Goal: Task Accomplishment & Management: Manage account settings

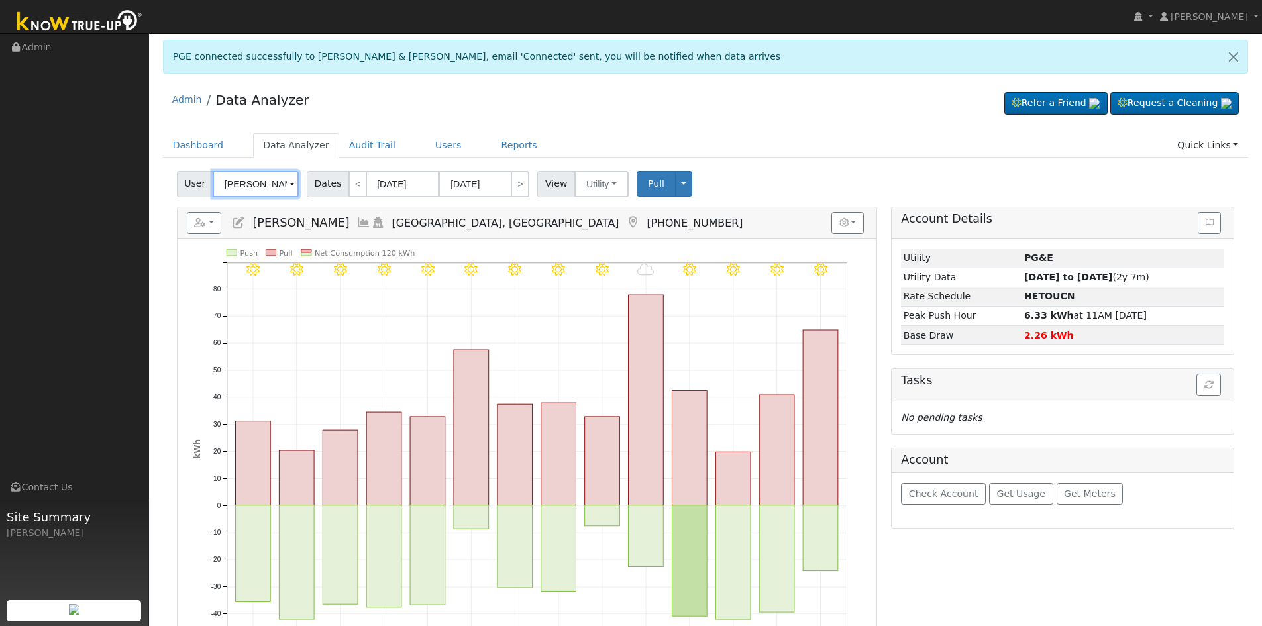
click at [235, 183] on input "[PERSON_NAME]" at bounding box center [256, 184] width 86 height 26
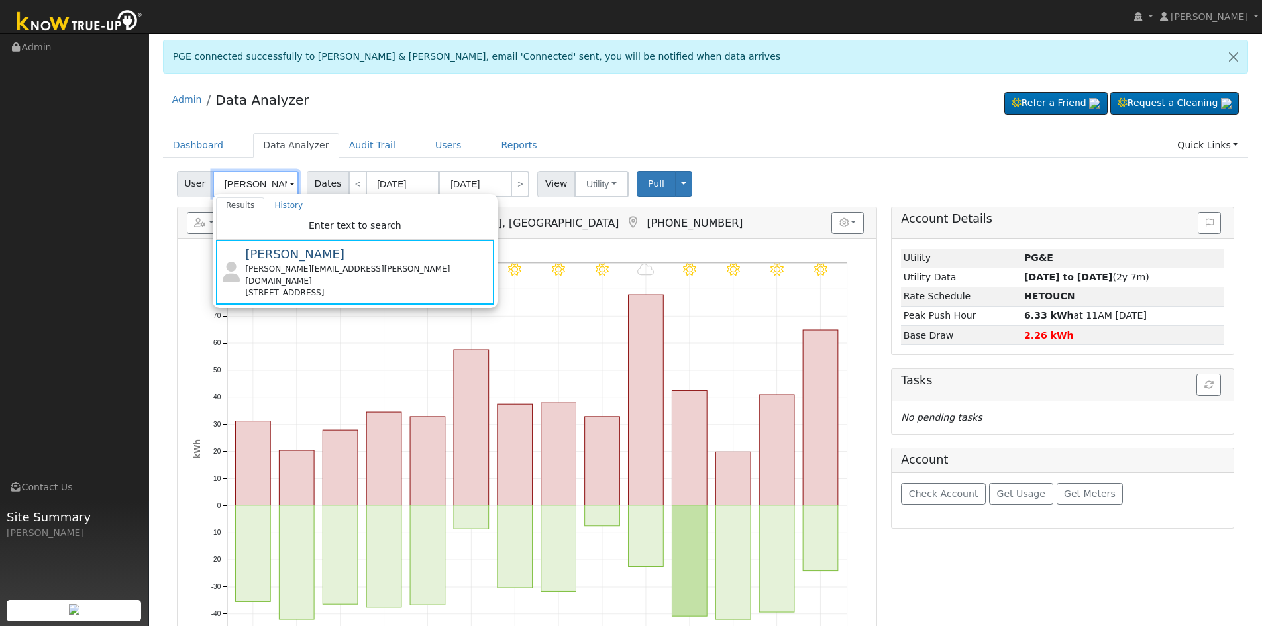
paste input "[PERSON_NAME]"
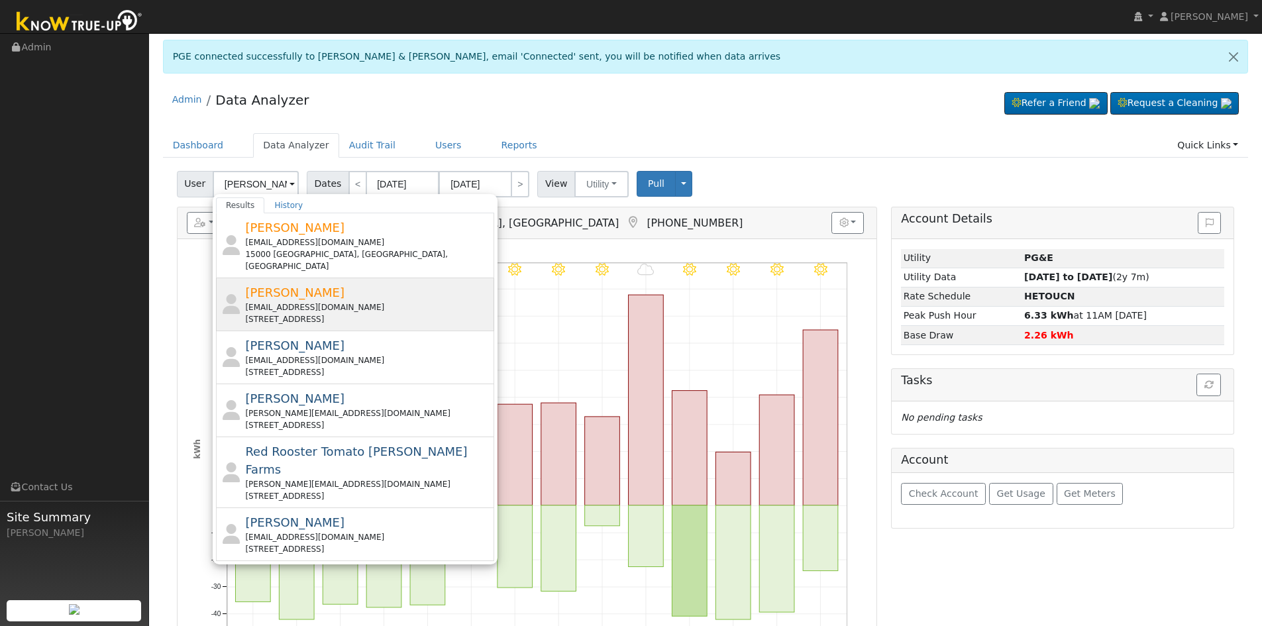
click at [319, 301] on div "[EMAIL_ADDRESS][DOMAIN_NAME]" at bounding box center [368, 307] width 246 height 12
type input "[PERSON_NAME]"
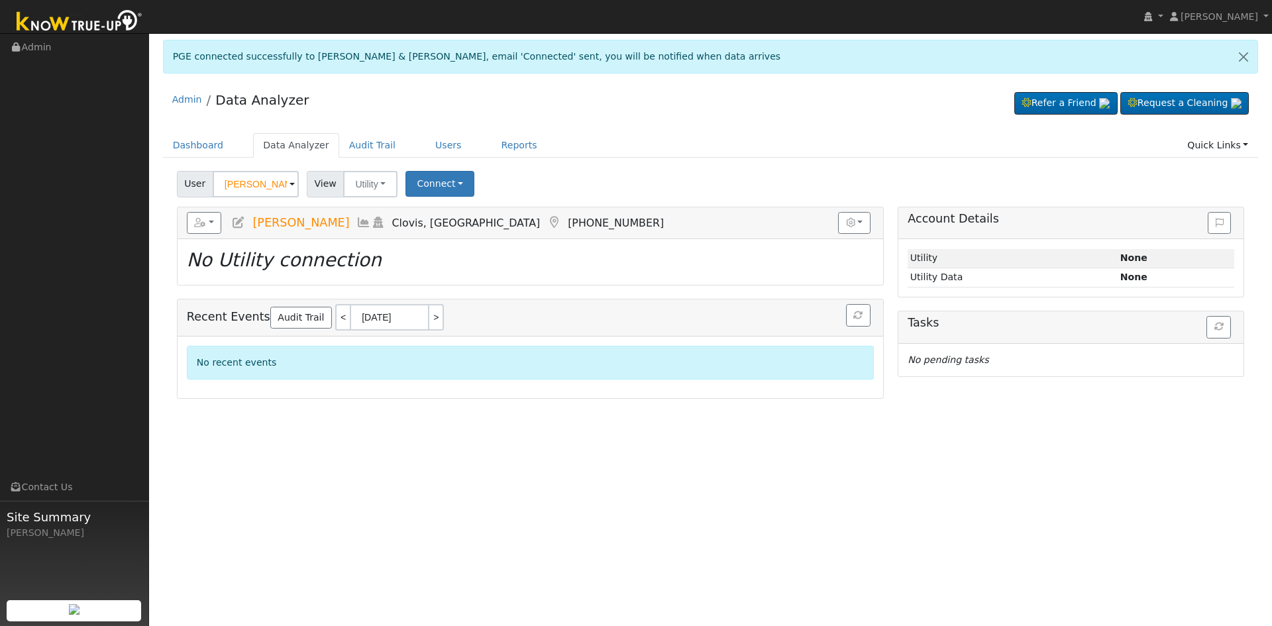
click at [238, 225] on icon at bounding box center [238, 223] width 15 height 12
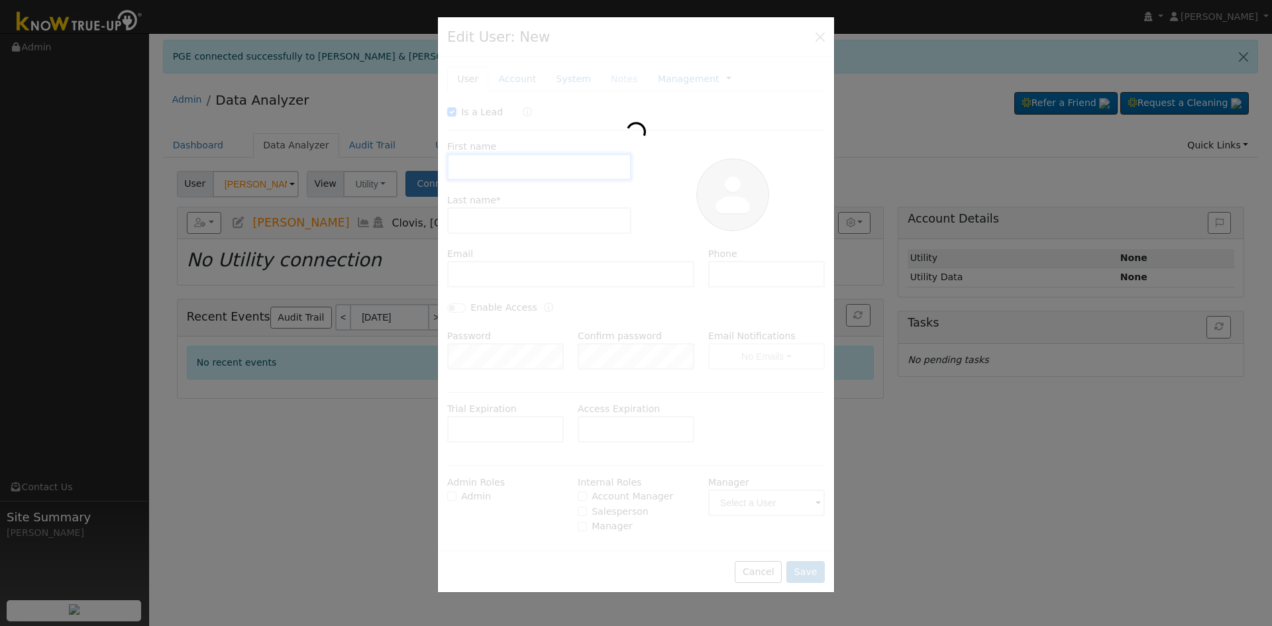
checkbox input "true"
type input "[PERSON_NAME]"
type input "[EMAIL_ADDRESS][DOMAIN_NAME]"
type input "[PHONE_NUMBER]"
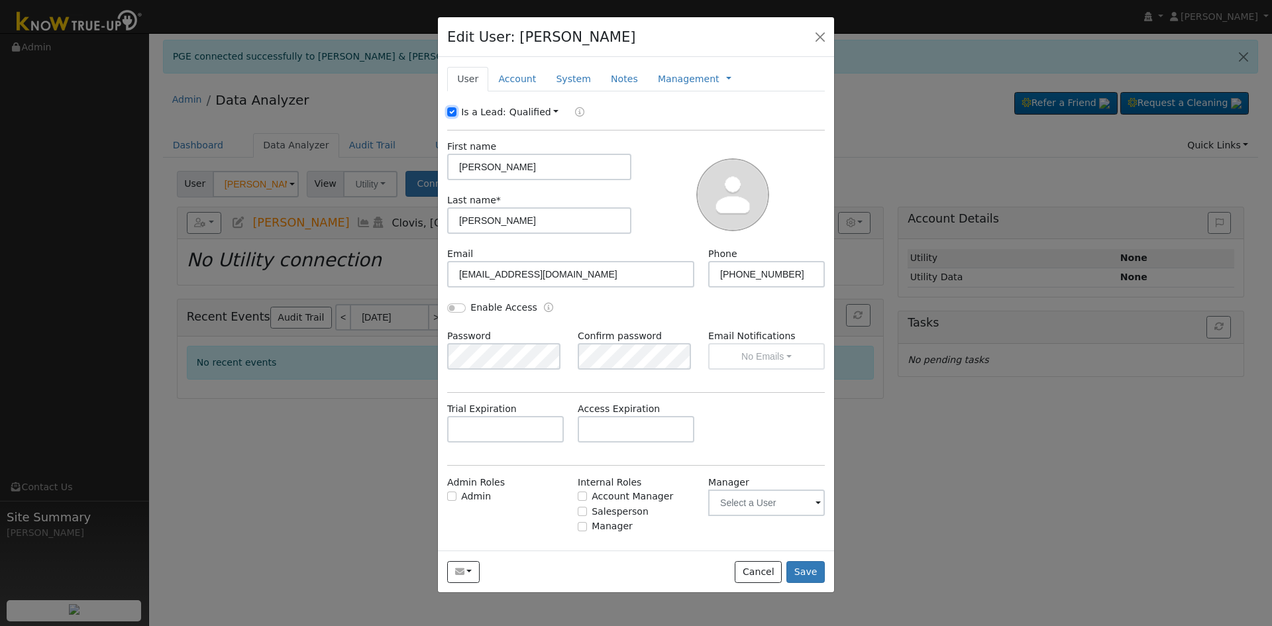
click at [448, 111] on input "Is a Lead:" at bounding box center [451, 111] width 9 height 9
checkbox input "false"
click at [518, 162] on input "[PERSON_NAME]" at bounding box center [539, 167] width 184 height 26
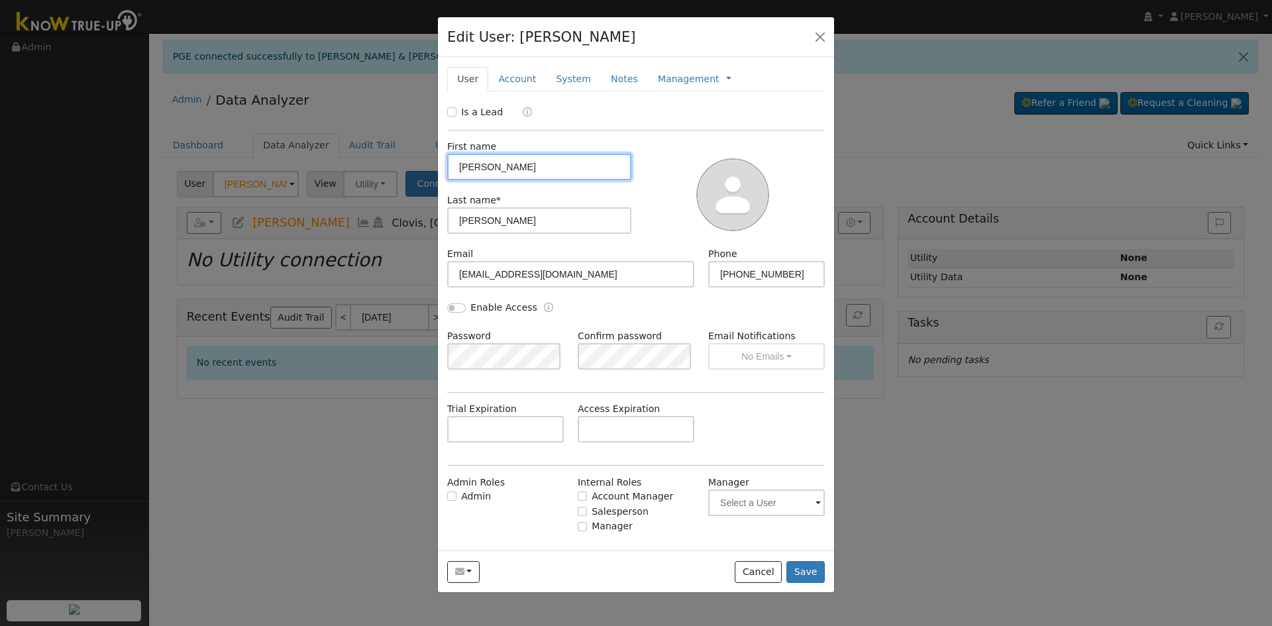
paste input "& [PERSON_NAME]"
type input "[PERSON_NAME] & [PERSON_NAME]"
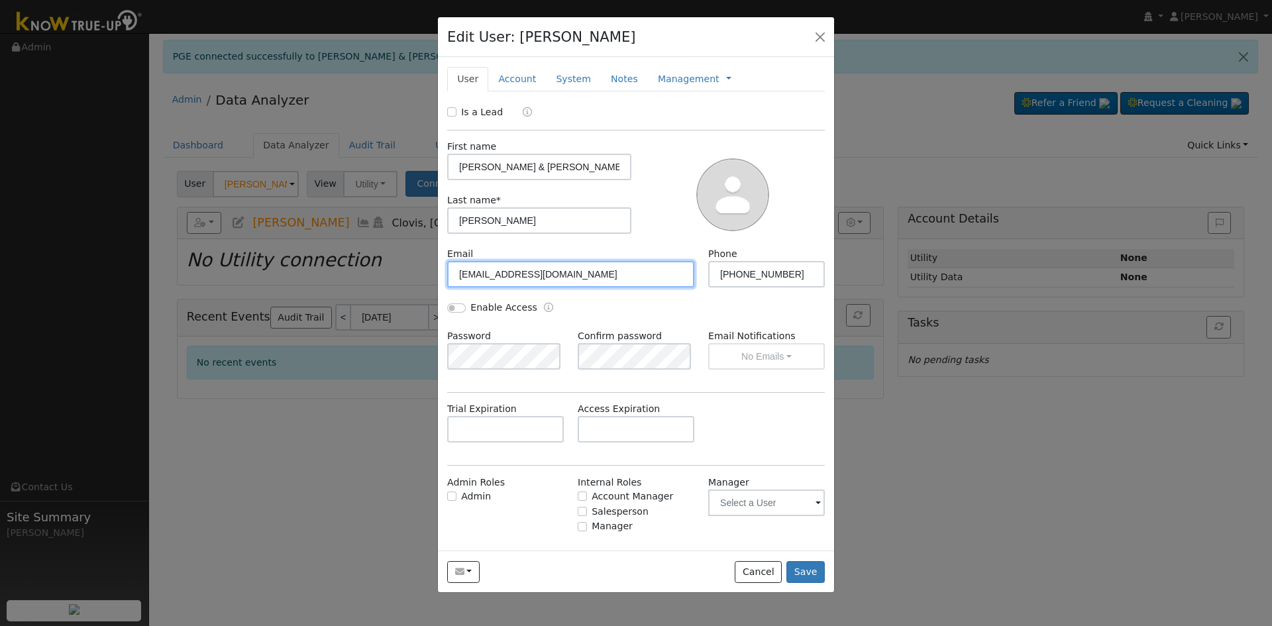
click at [543, 281] on input "[EMAIL_ADDRESS][DOMAIN_NAME]" at bounding box center [570, 274] width 247 height 26
drag, startPoint x: 560, startPoint y: 264, endPoint x: 360, endPoint y: 253, distance: 200.4
click at [360, 253] on div "Edit User: [PERSON_NAME] Default Account Default Account [STREET_ADDRESS] Prima…" at bounding box center [636, 313] width 1272 height 626
paste input "andrewroos"
type input "[EMAIL_ADDRESS][DOMAIN_NAME]"
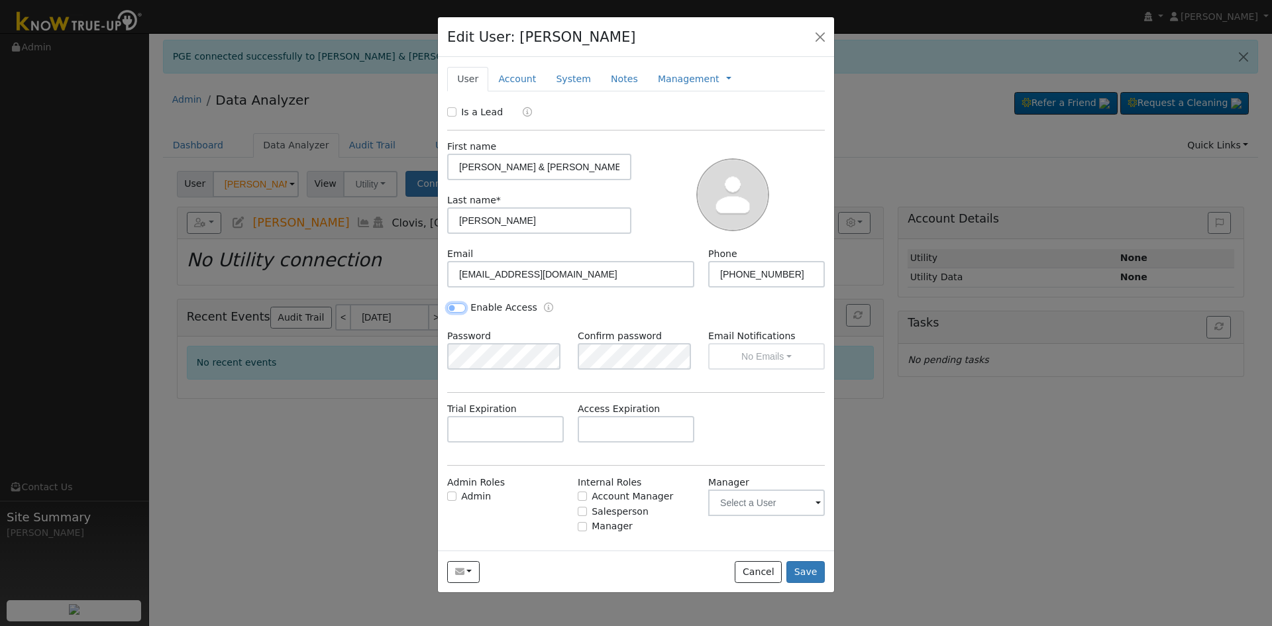
click at [447, 307] on input "Enable Access" at bounding box center [456, 307] width 19 height 9
checkbox input "true"
click at [800, 411] on div "Trial Expiration Access Expiration" at bounding box center [637, 429] width 392 height 54
click at [772, 352] on button "No Emails" at bounding box center [766, 356] width 117 height 26
click at [757, 405] on link "Weekly Emails" at bounding box center [748, 405] width 92 height 19
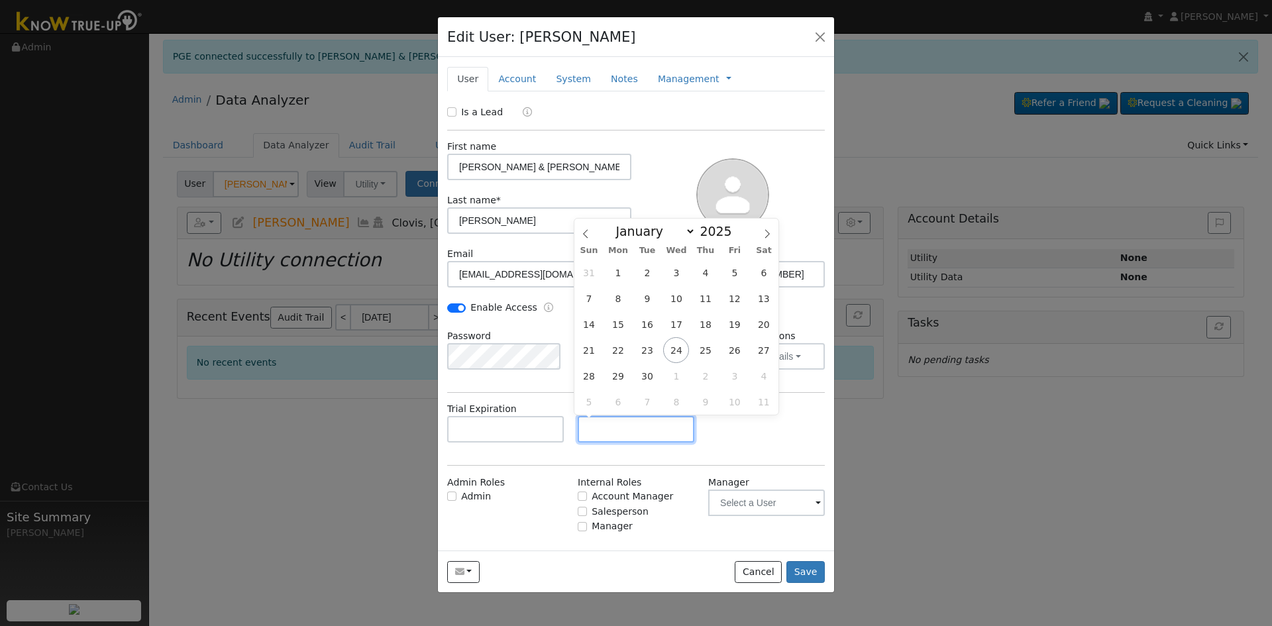
click at [611, 426] on input "text" at bounding box center [636, 429] width 117 height 26
click at [516, 85] on link "Account" at bounding box center [517, 79] width 58 height 25
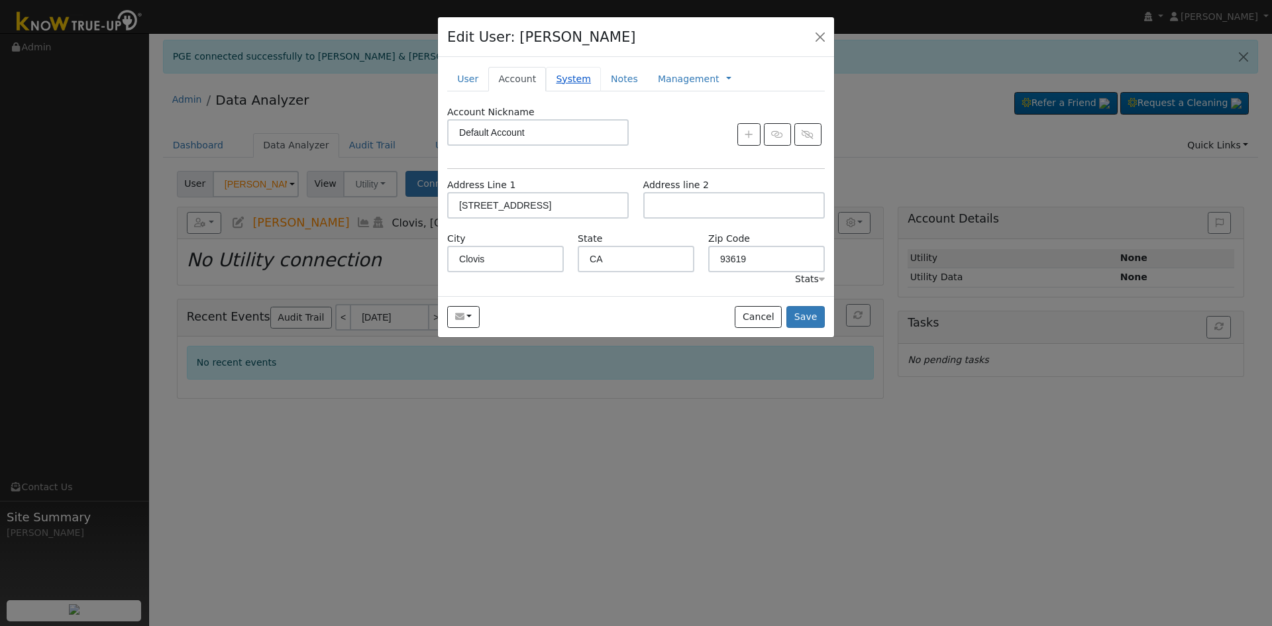
click at [558, 87] on link "System" at bounding box center [573, 79] width 55 height 25
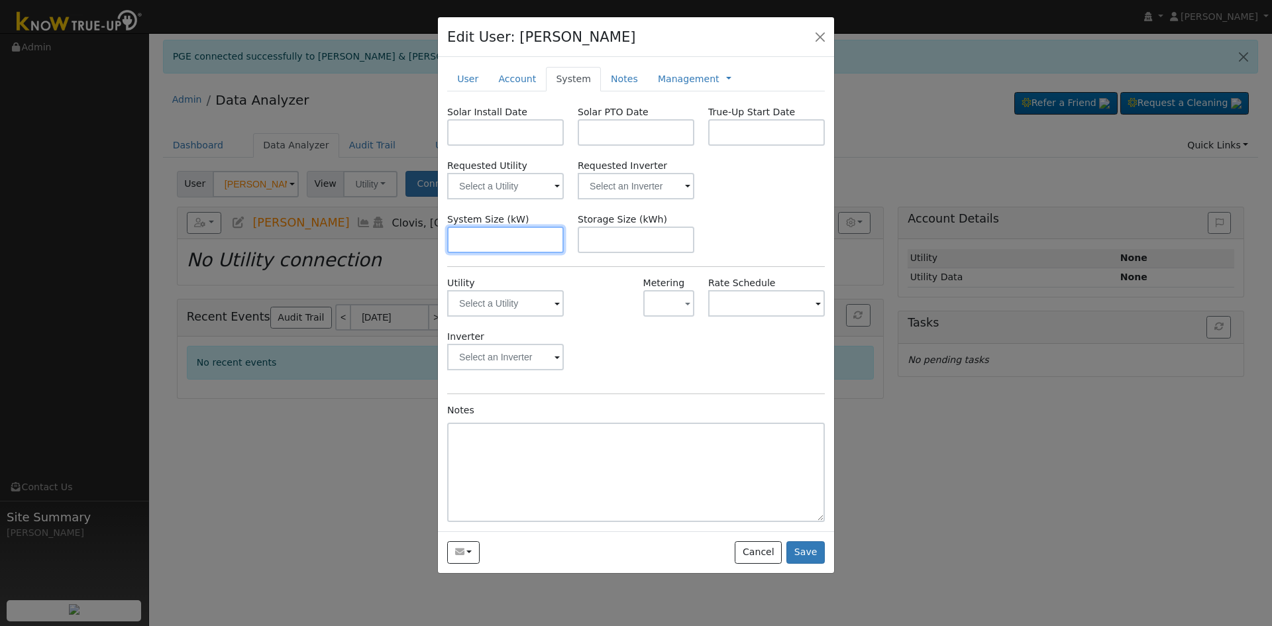
click at [526, 237] on input "text" at bounding box center [505, 240] width 117 height 26
paste input "12.320"
type input "12.3"
click at [518, 185] on input "text" at bounding box center [505, 186] width 117 height 26
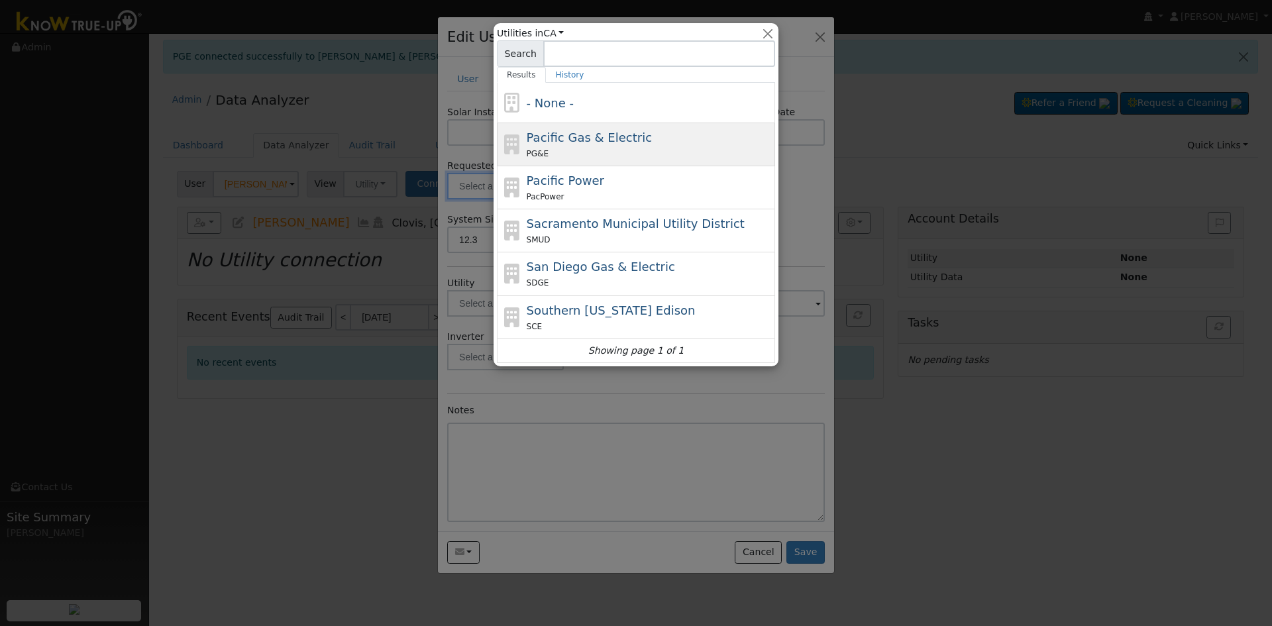
click at [590, 146] on div "Pacific Gas & Electric PG&E" at bounding box center [650, 145] width 246 height 32
type input "Pacific Gas & Electric"
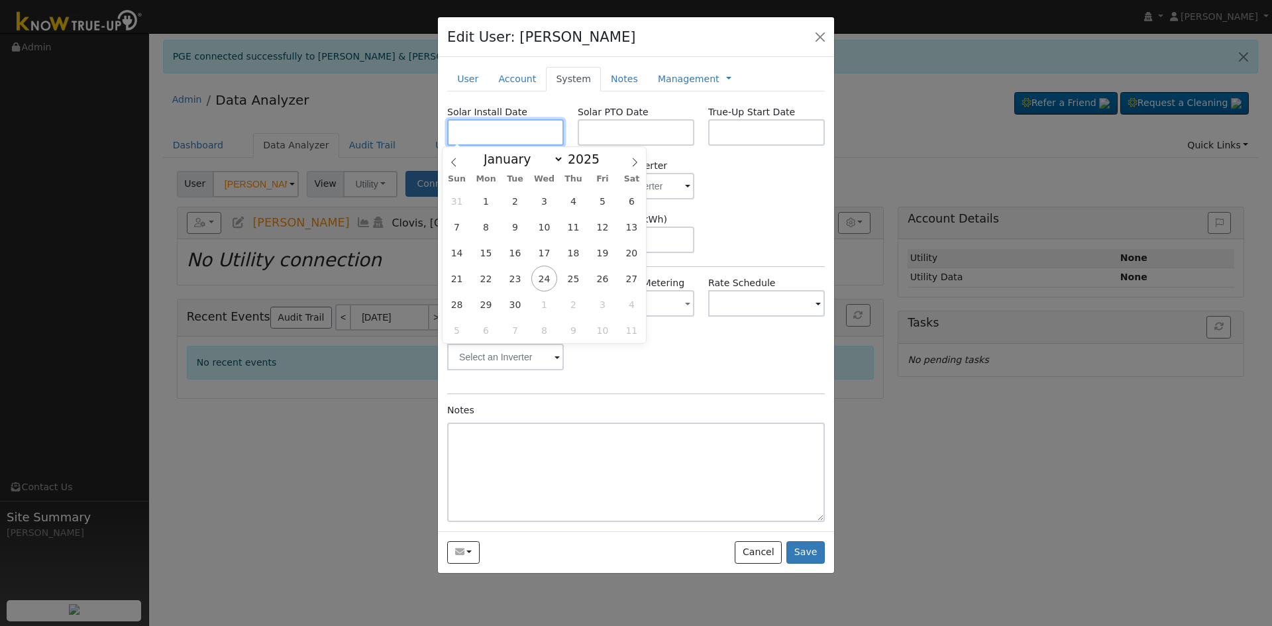
click at [515, 136] on input "text" at bounding box center [505, 132] width 117 height 26
paste input "[DATE]"
type input "[DATE]"
click at [630, 137] on input "text" at bounding box center [636, 132] width 117 height 26
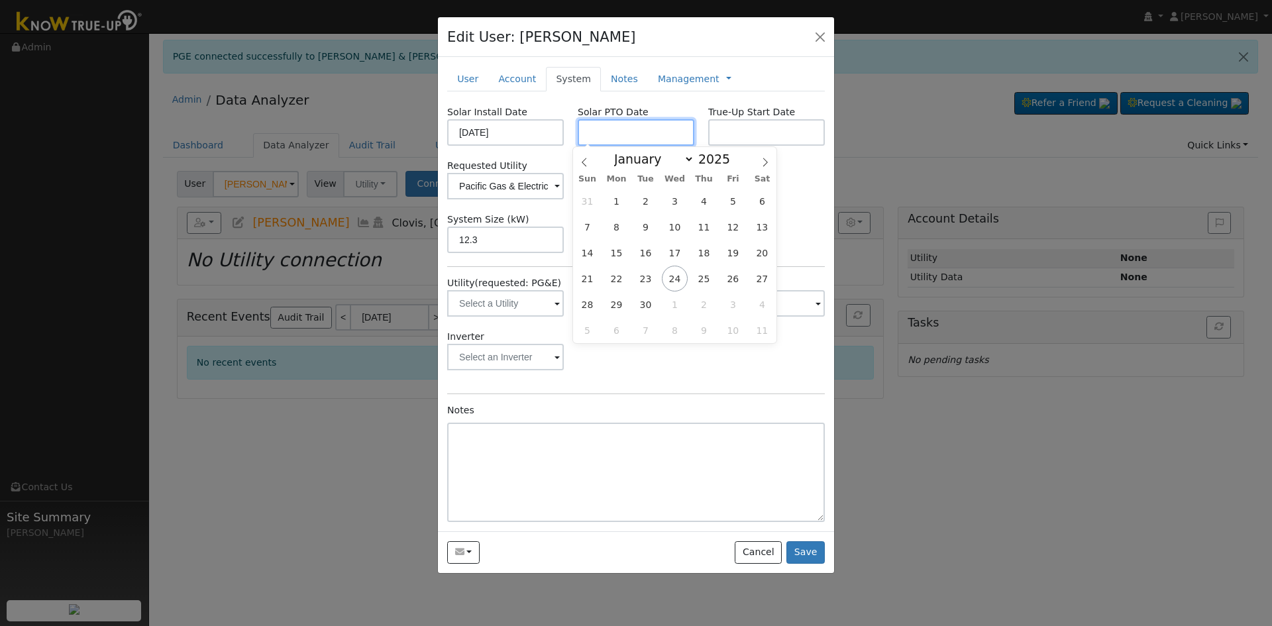
click at [635, 135] on input "text" at bounding box center [636, 132] width 117 height 26
paste input "[DATE]"
type input "[DATE]"
click at [812, 188] on div "Requested Utility Pacific Gas & Electric Requested Inverter" at bounding box center [637, 179] width 392 height 40
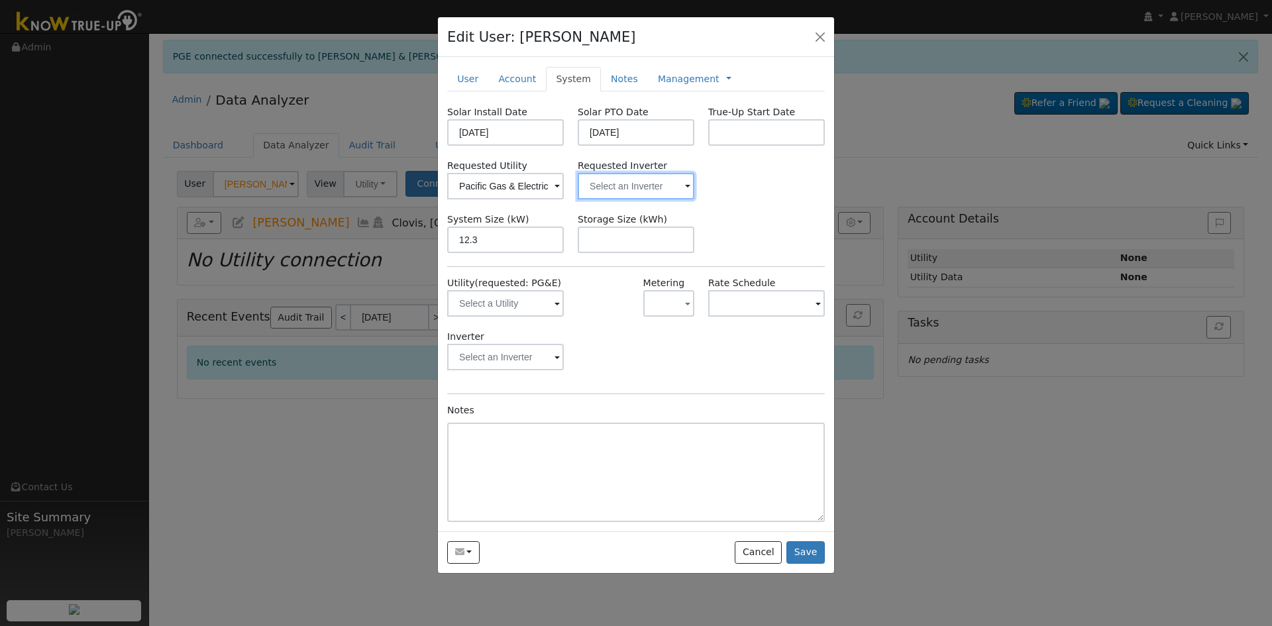
click at [604, 188] on input "text" at bounding box center [636, 186] width 117 height 26
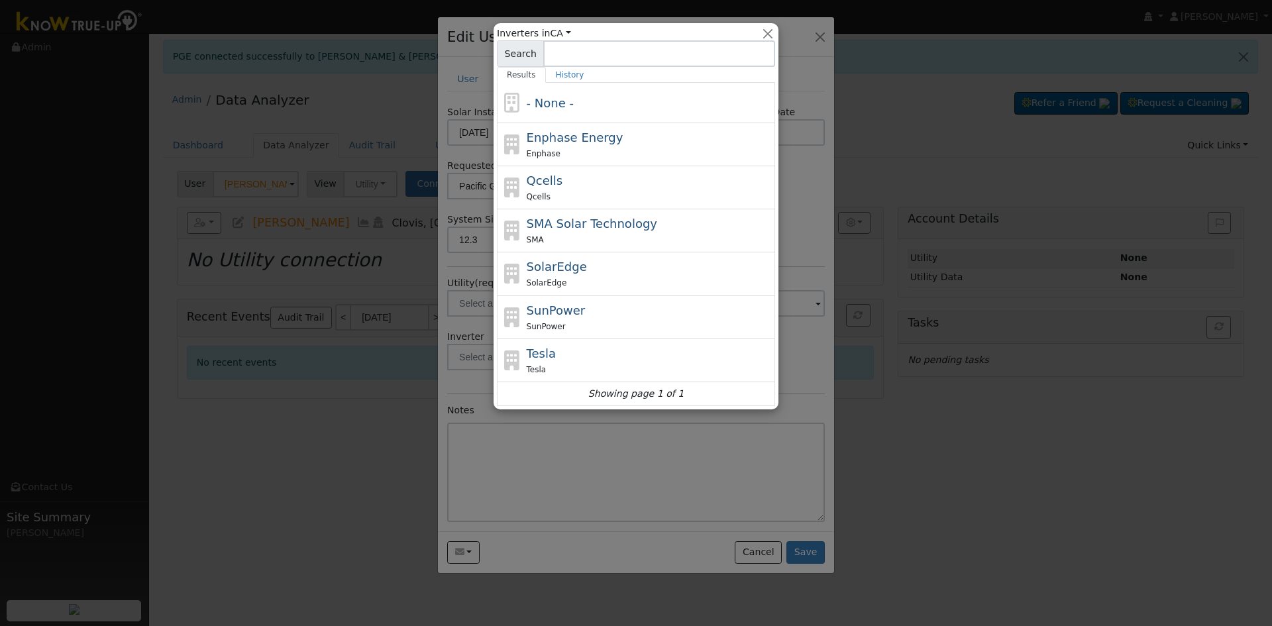
click at [616, 355] on div "Tesla Tesla" at bounding box center [650, 360] width 246 height 32
type input "Tesla"
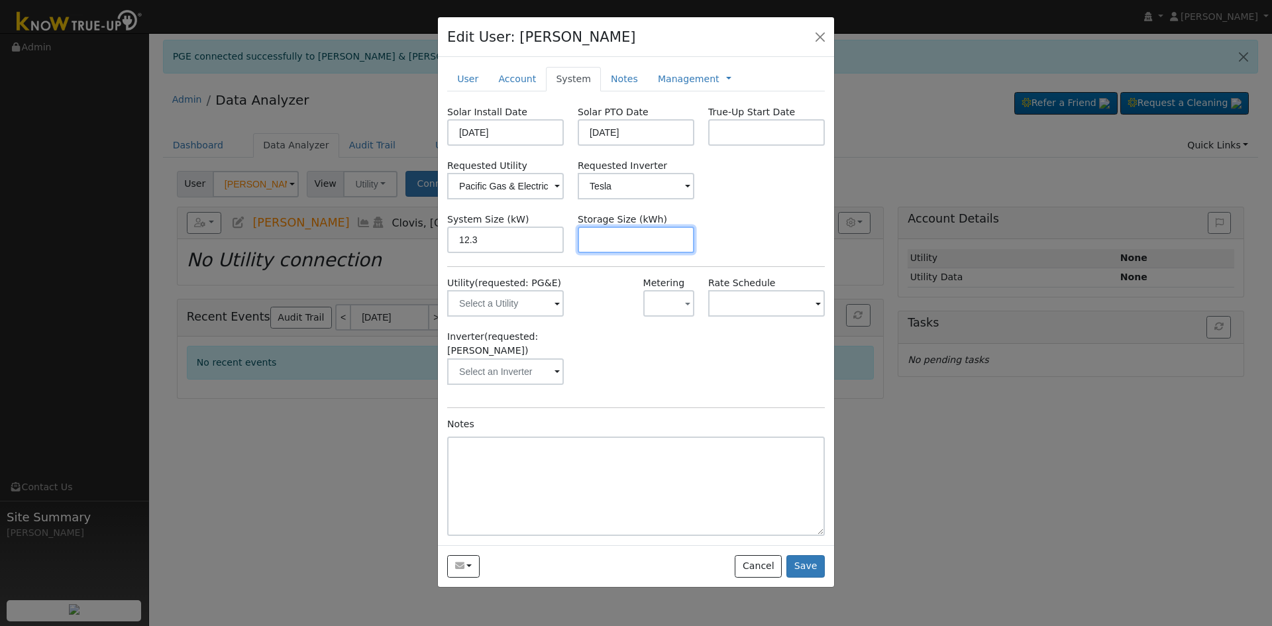
click at [623, 235] on input "text" at bounding box center [636, 240] width 117 height 26
click at [633, 242] on input "text" at bounding box center [636, 240] width 117 height 26
paste input "27.00"
type input "27"
click at [616, 75] on link "Notes" at bounding box center [624, 79] width 47 height 25
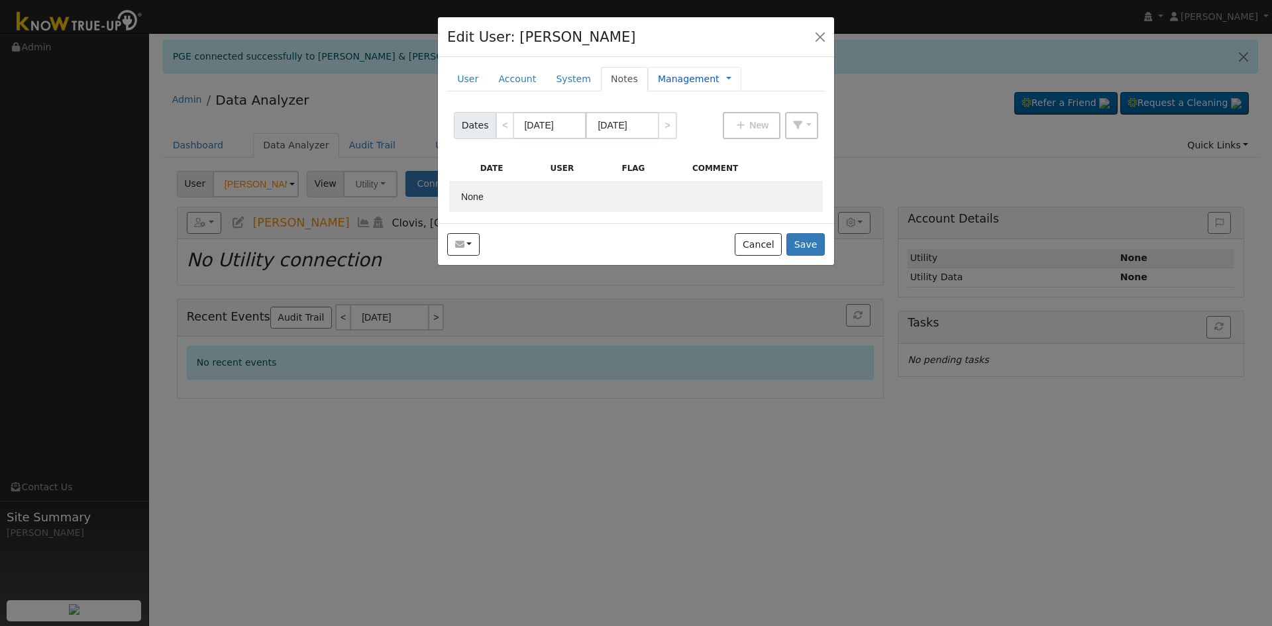
click at [658, 81] on link "Management" at bounding box center [689, 79] width 62 height 14
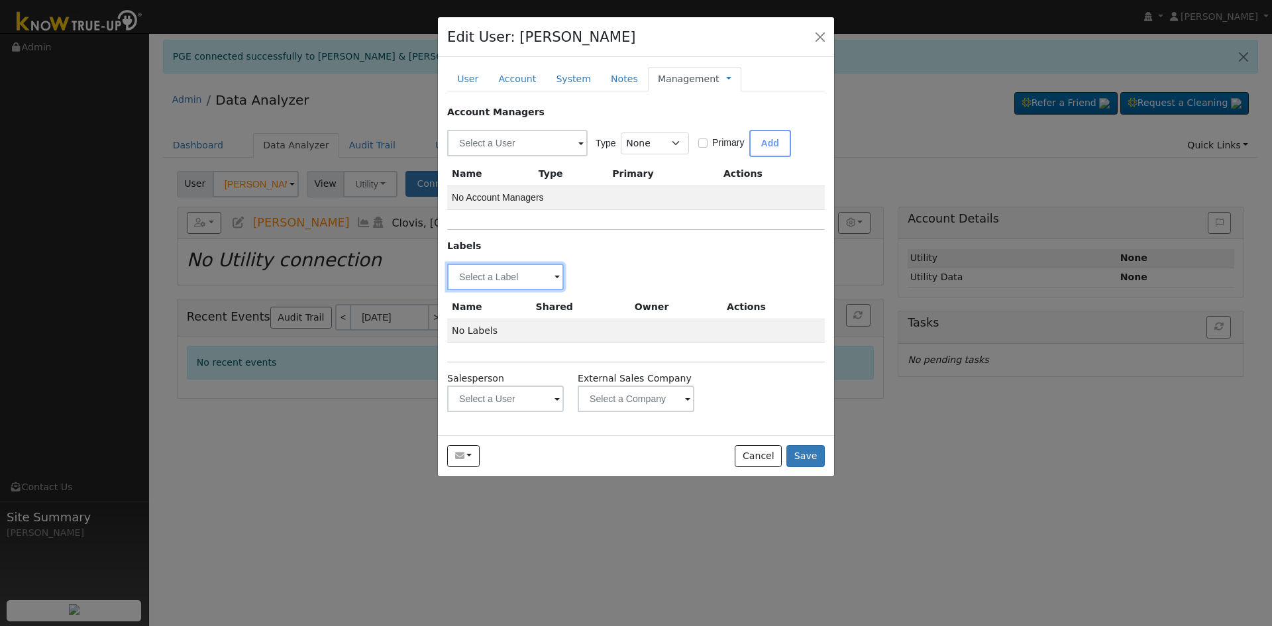
click at [509, 281] on input "text" at bounding box center [505, 277] width 117 height 26
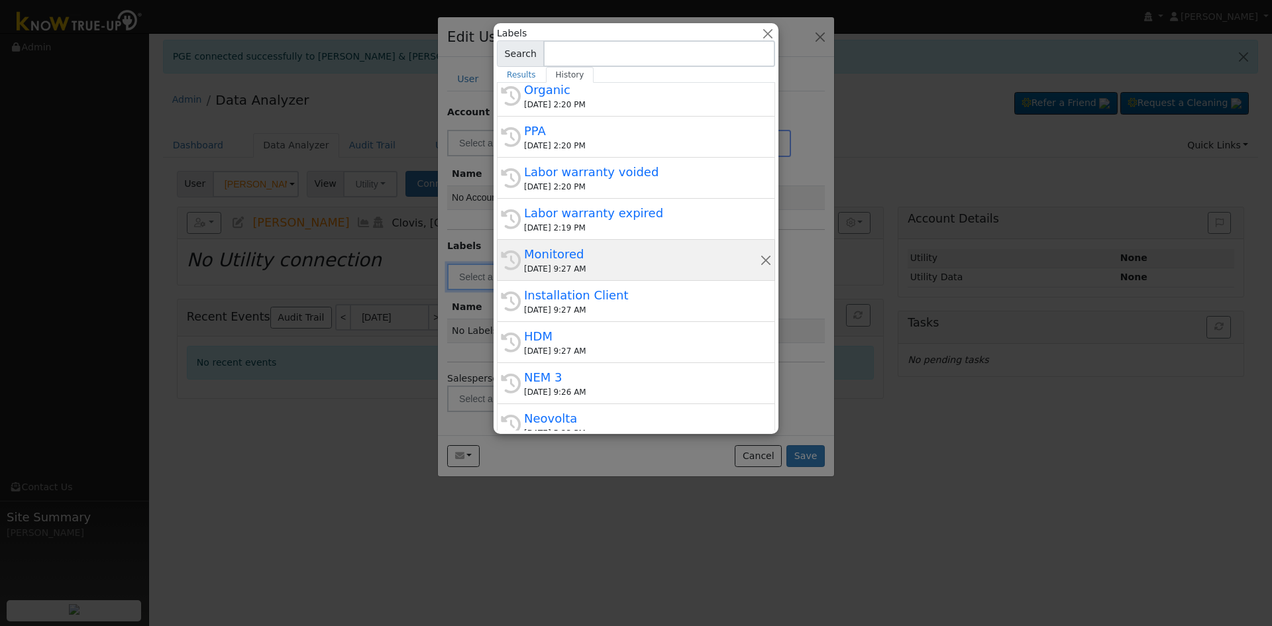
scroll to position [199, 0]
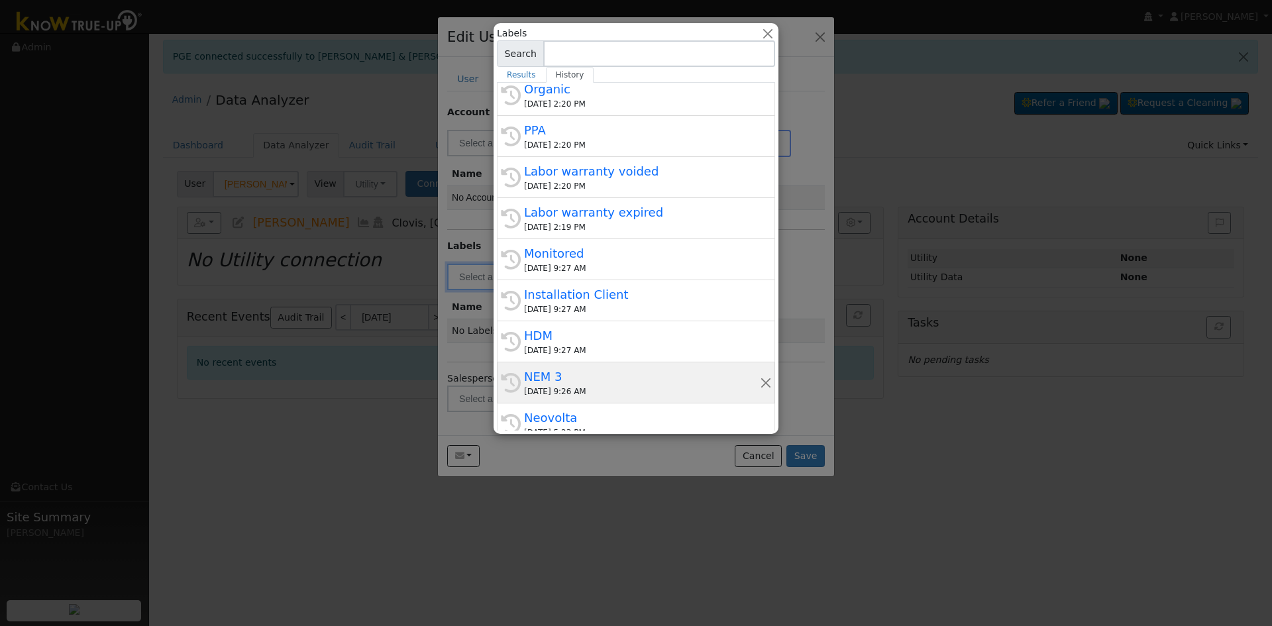
click at [598, 386] on div "[DATE] 9:26 AM" at bounding box center [642, 392] width 236 height 12
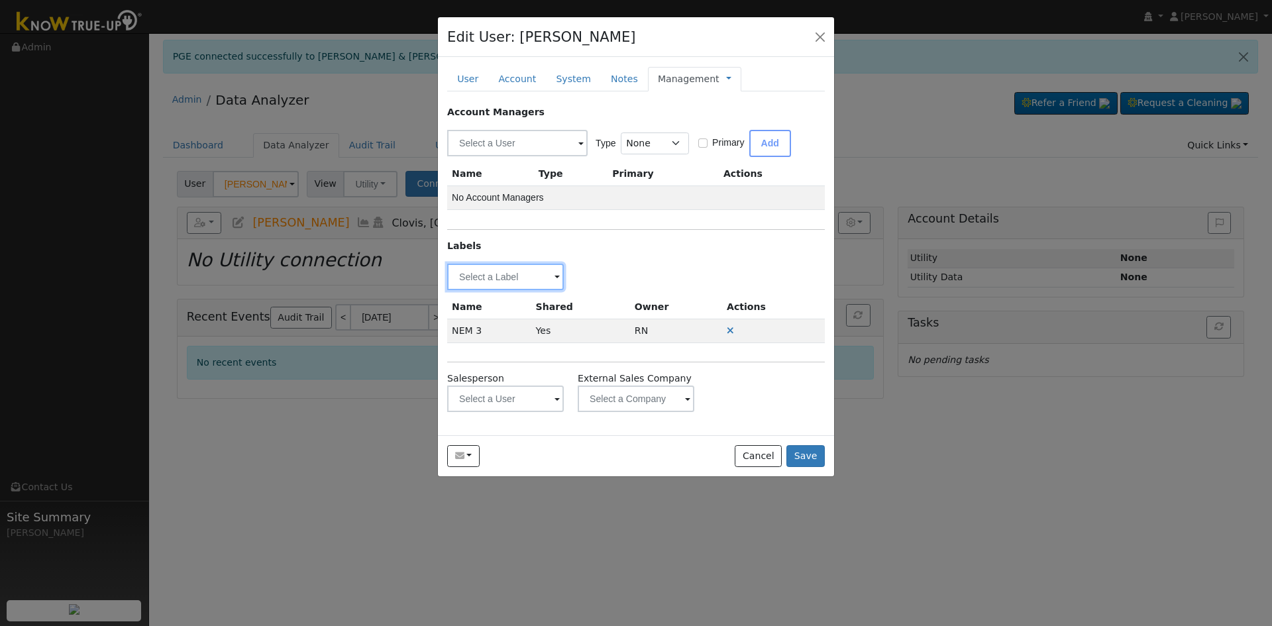
click at [537, 279] on input "text" at bounding box center [505, 277] width 117 height 26
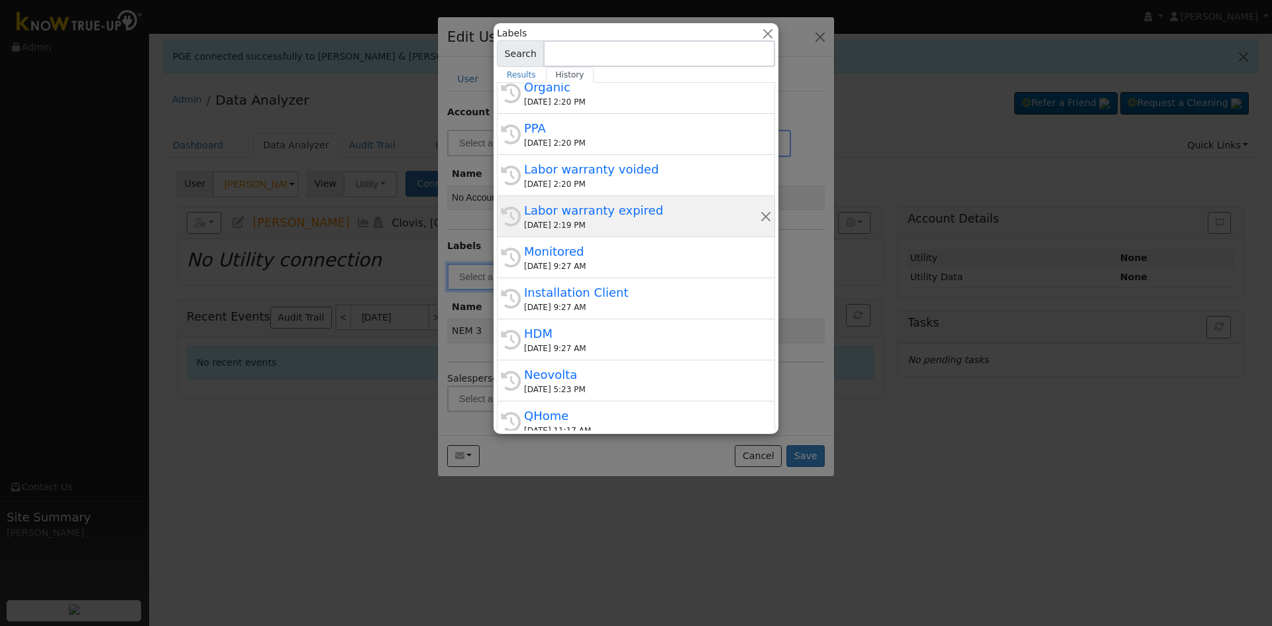
scroll to position [254, 0]
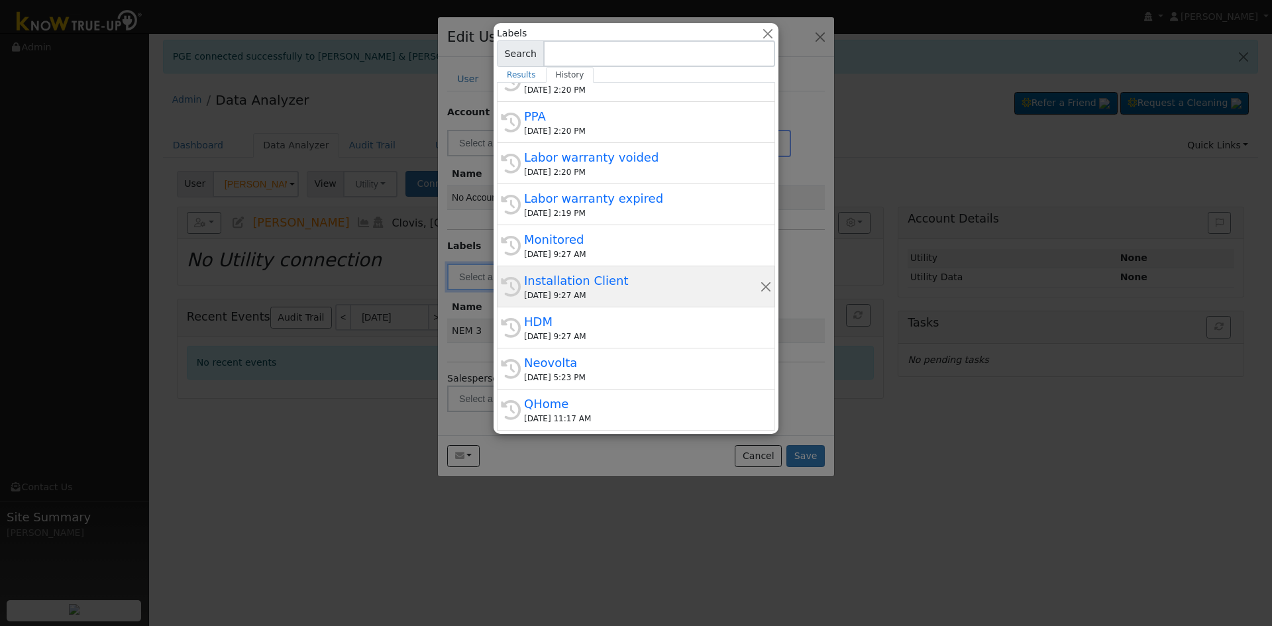
click at [611, 284] on div "Installation Client" at bounding box center [642, 281] width 236 height 18
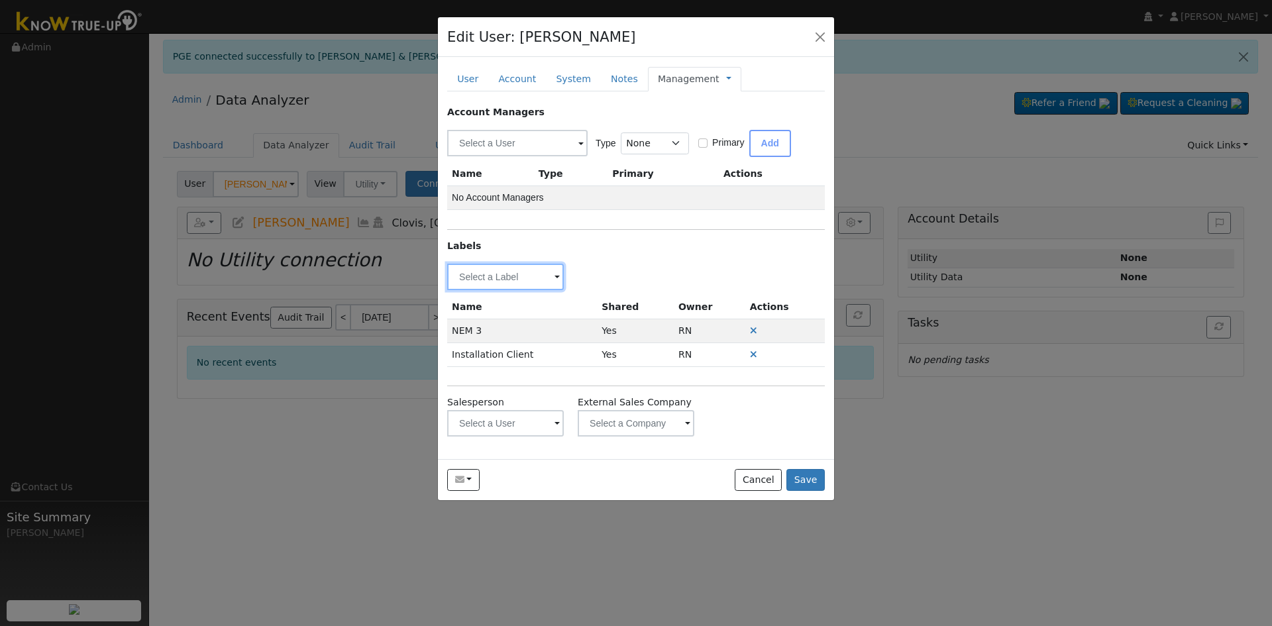
click at [497, 275] on input "text" at bounding box center [505, 277] width 117 height 26
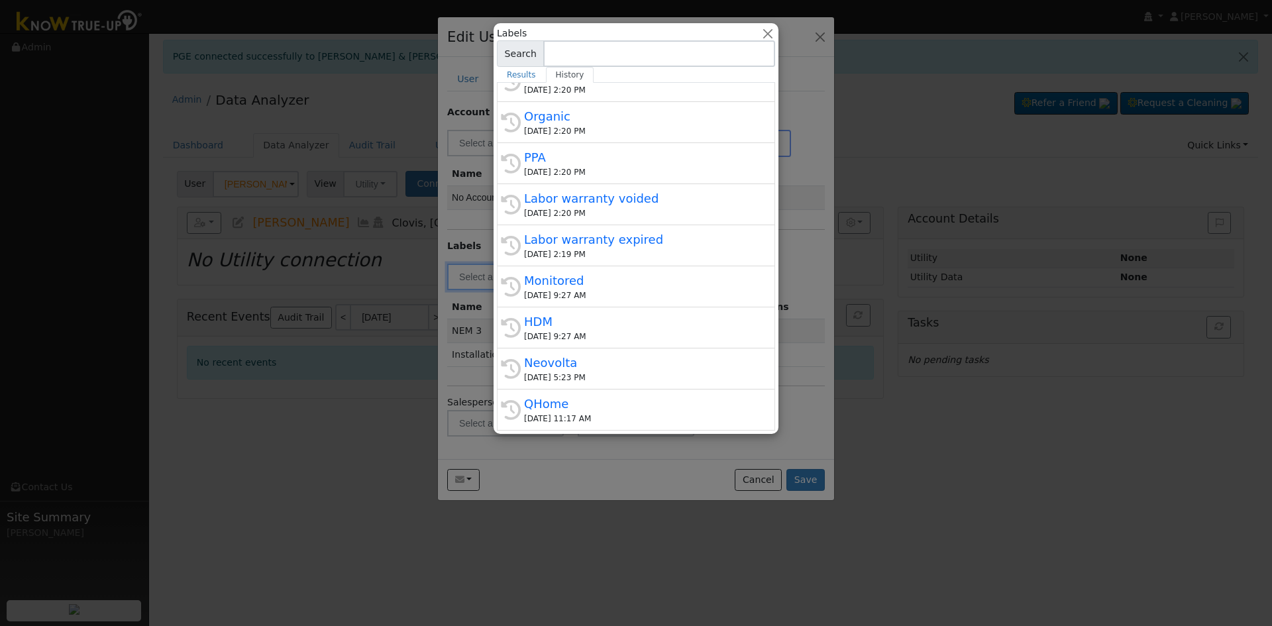
click at [804, 139] on div at bounding box center [636, 313] width 1272 height 626
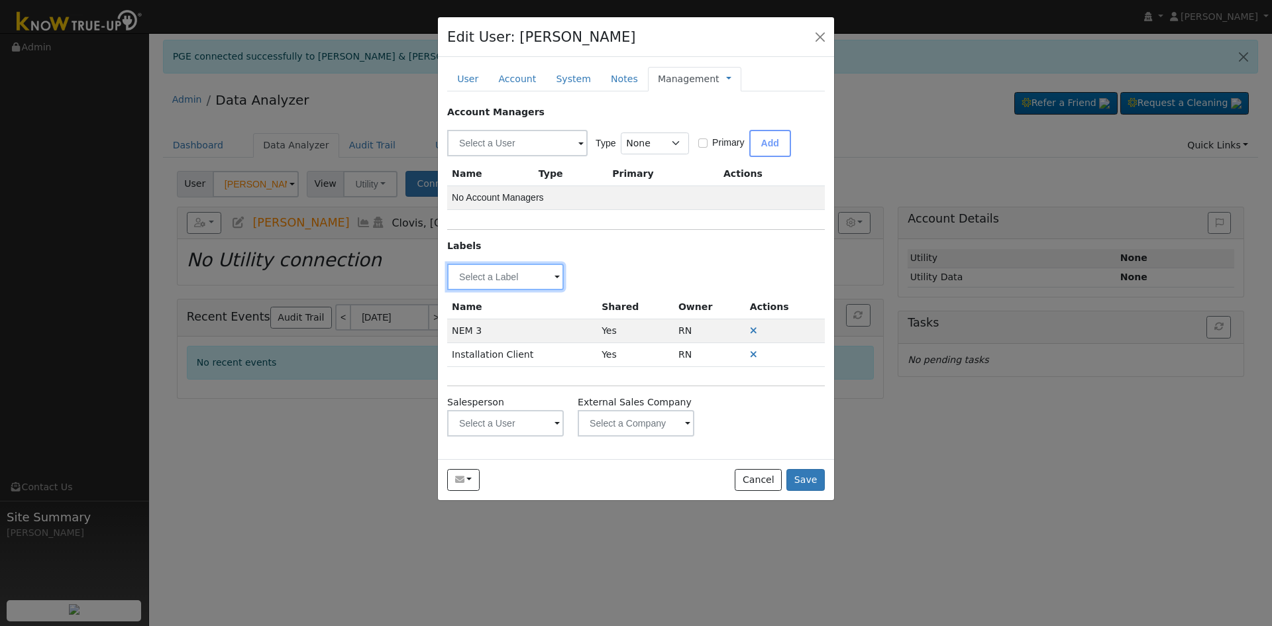
click at [543, 276] on input "text" at bounding box center [505, 277] width 117 height 26
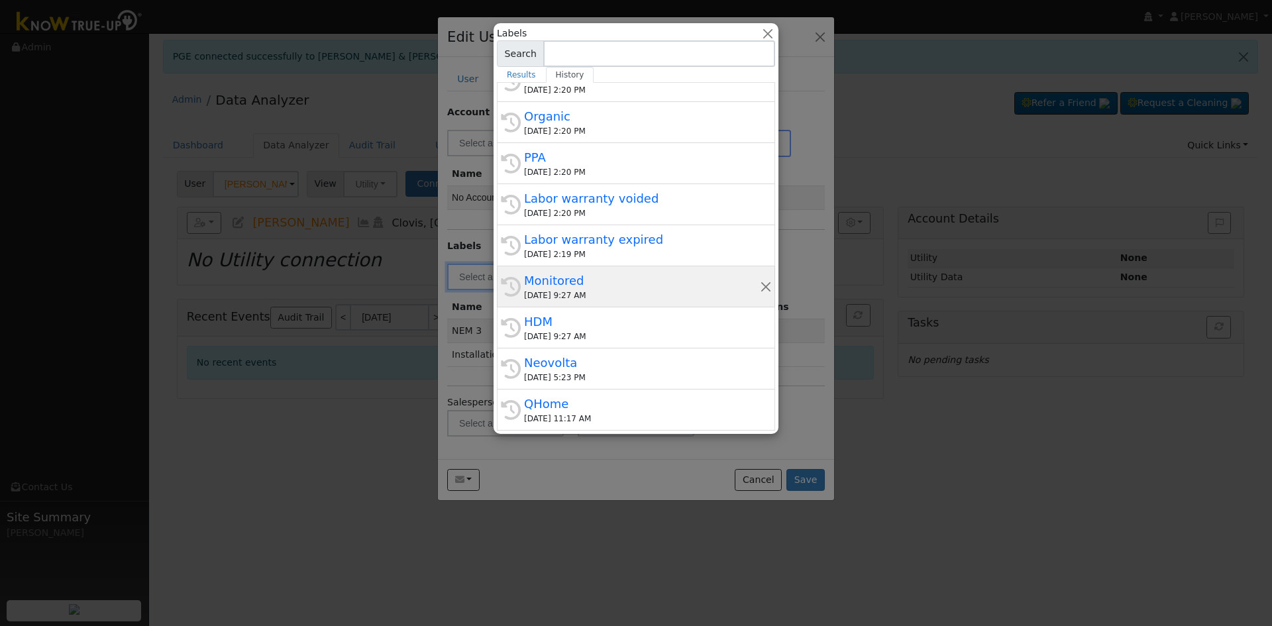
click at [600, 280] on div "Monitored" at bounding box center [642, 281] width 236 height 18
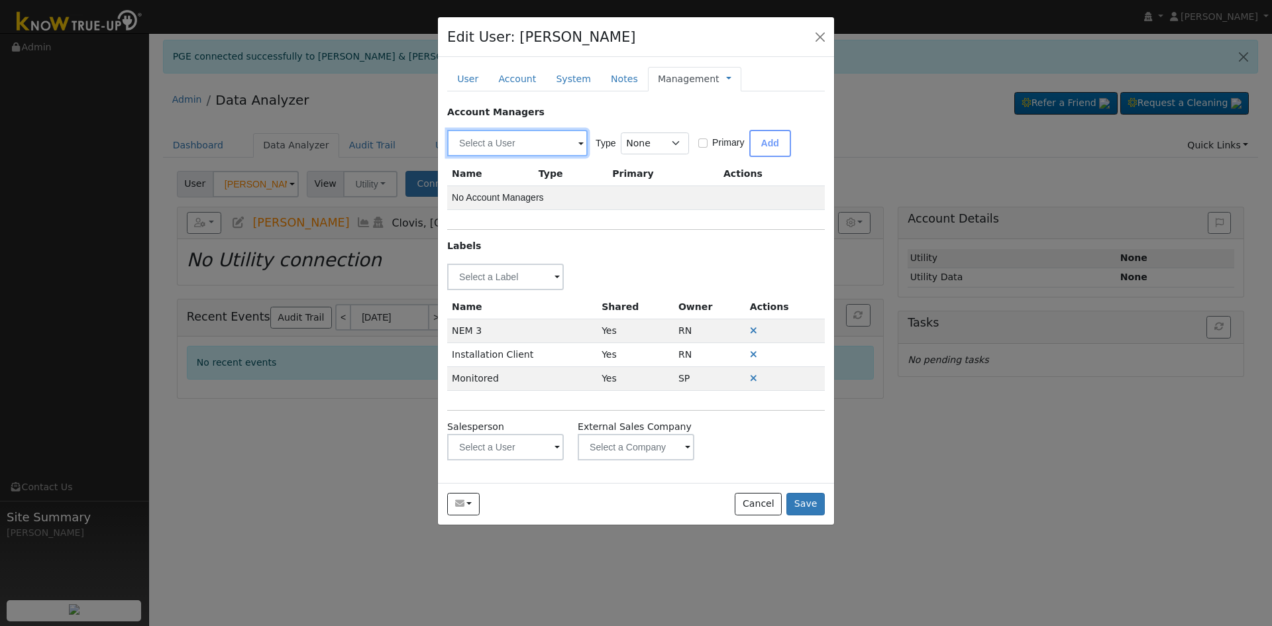
click at [531, 146] on input "text" at bounding box center [517, 143] width 140 height 26
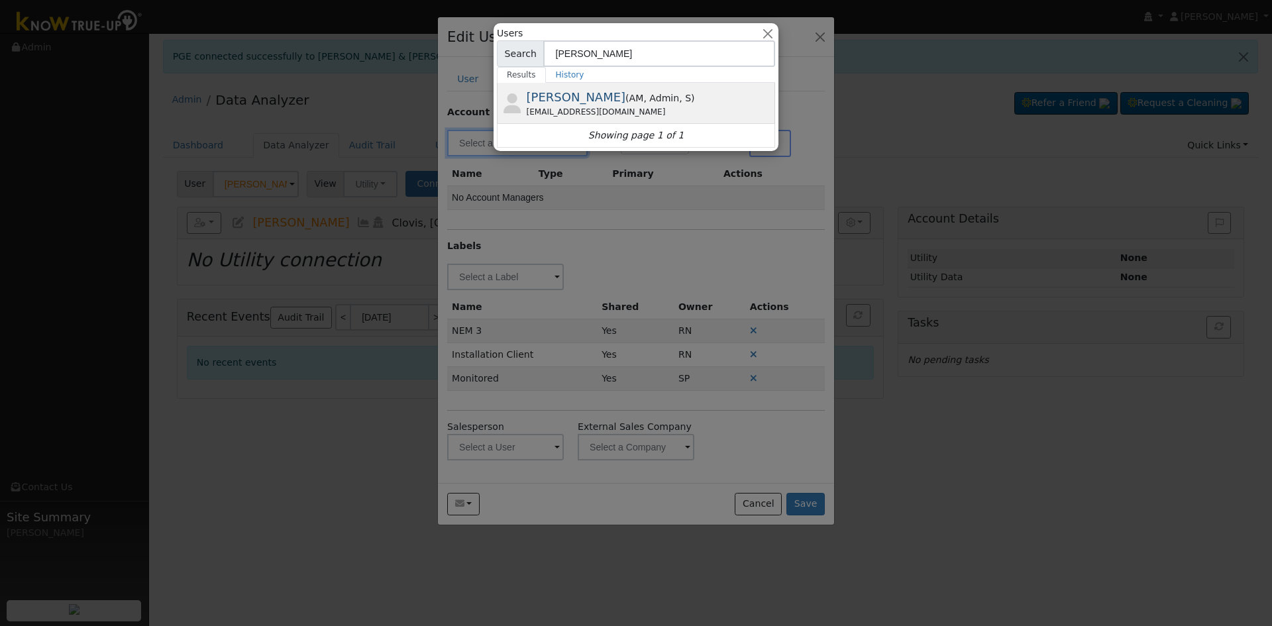
type input "[PERSON_NAME]"
click at [579, 107] on div "[EMAIL_ADDRESS][DOMAIN_NAME]" at bounding box center [650, 112] width 246 height 12
type input "[PERSON_NAME]"
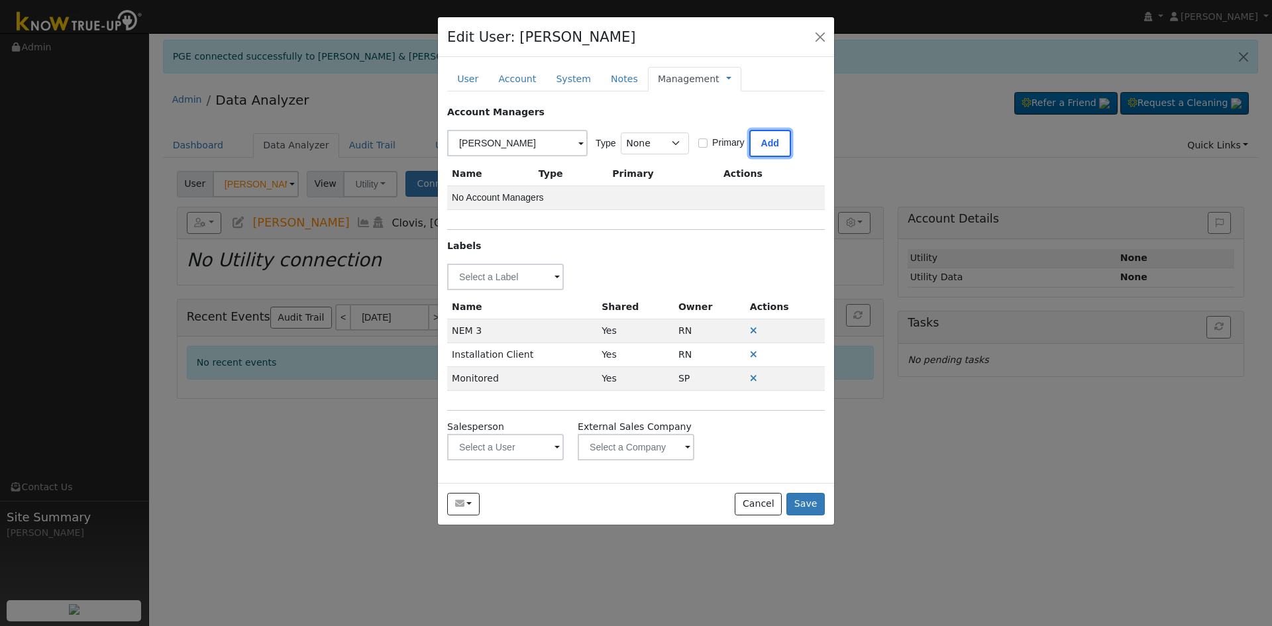
click at [782, 144] on button "Add" at bounding box center [770, 143] width 42 height 27
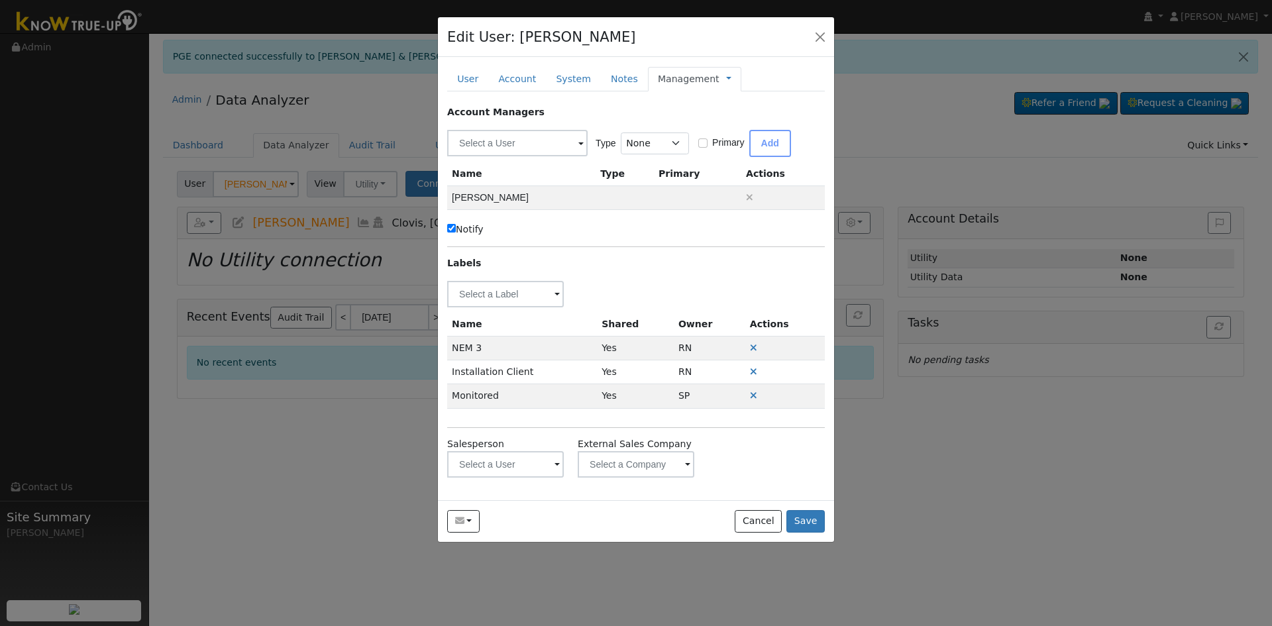
click at [449, 231] on input "Notify" at bounding box center [451, 228] width 9 height 9
checkbox input "false"
click at [525, 462] on input "text" at bounding box center [505, 464] width 117 height 26
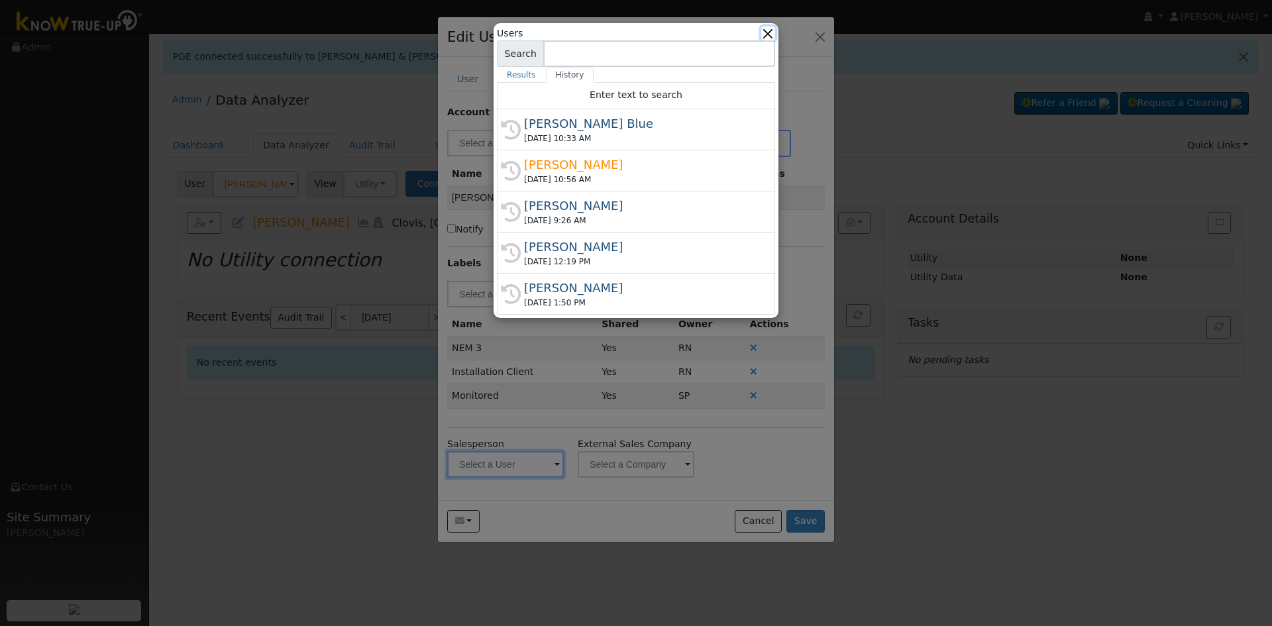
click at [765, 32] on button "button" at bounding box center [768, 33] width 14 height 14
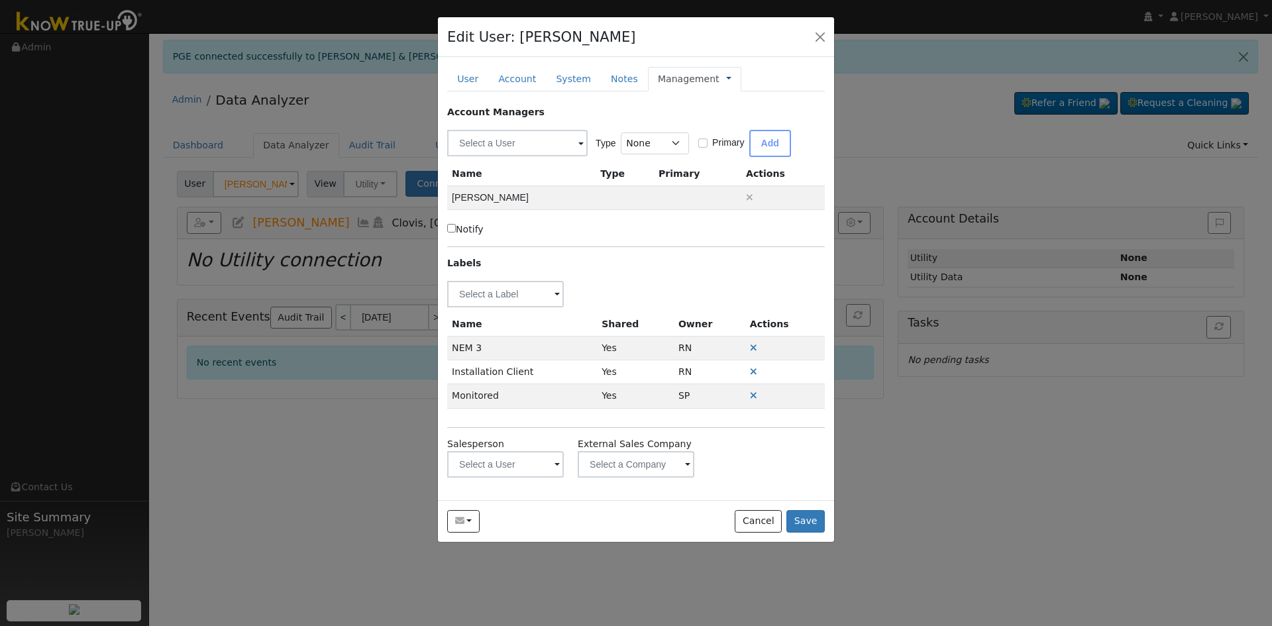
click at [726, 76] on link at bounding box center [728, 79] width 5 height 14
click at [728, 121] on link "Billing" at bounding box center [773, 121] width 92 height 19
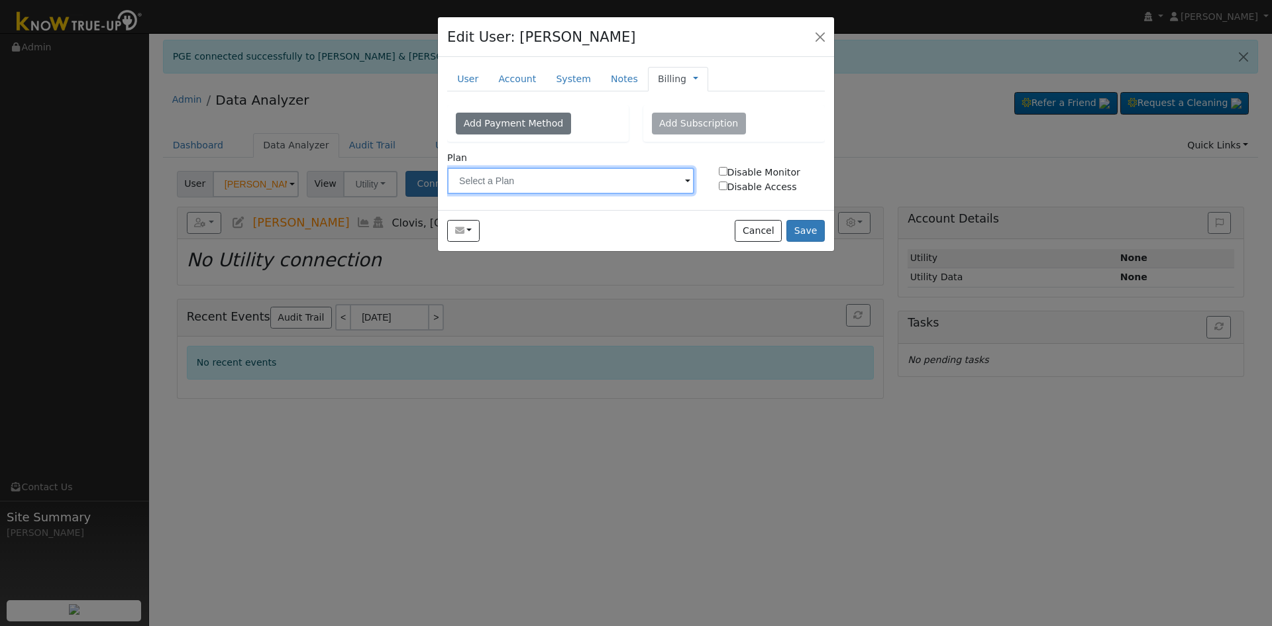
click at [599, 184] on input "text" at bounding box center [570, 181] width 247 height 26
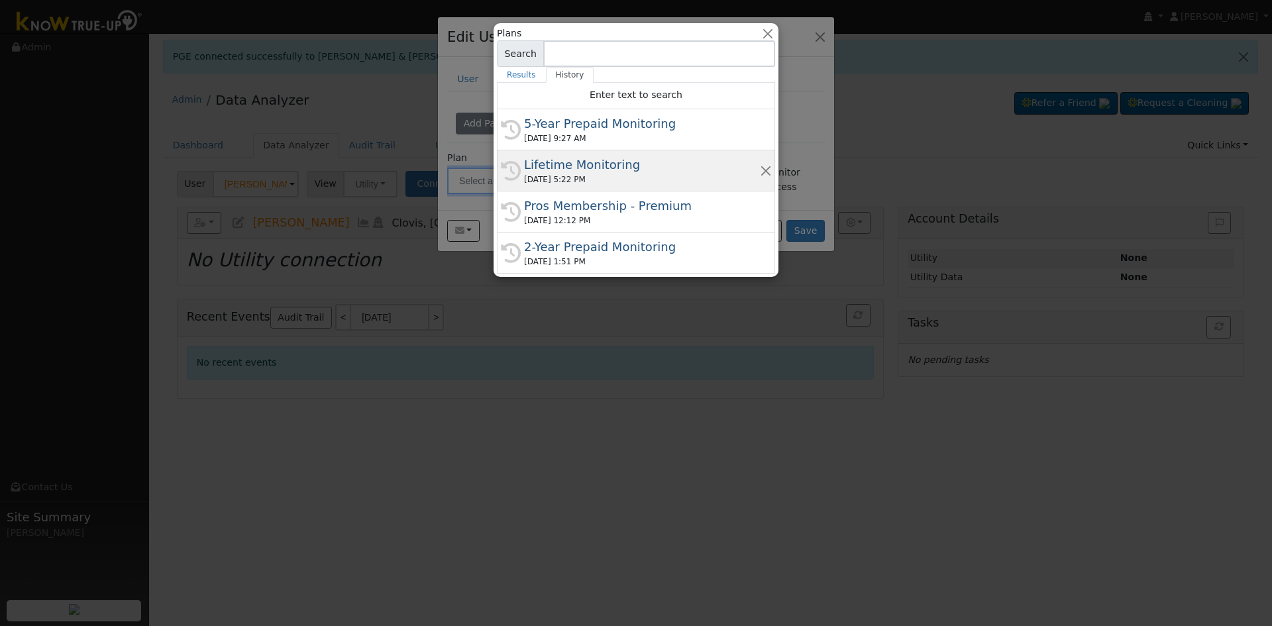
click at [570, 170] on div "Lifetime Monitoring" at bounding box center [642, 165] width 236 height 18
type input "Lifetime Monitoring"
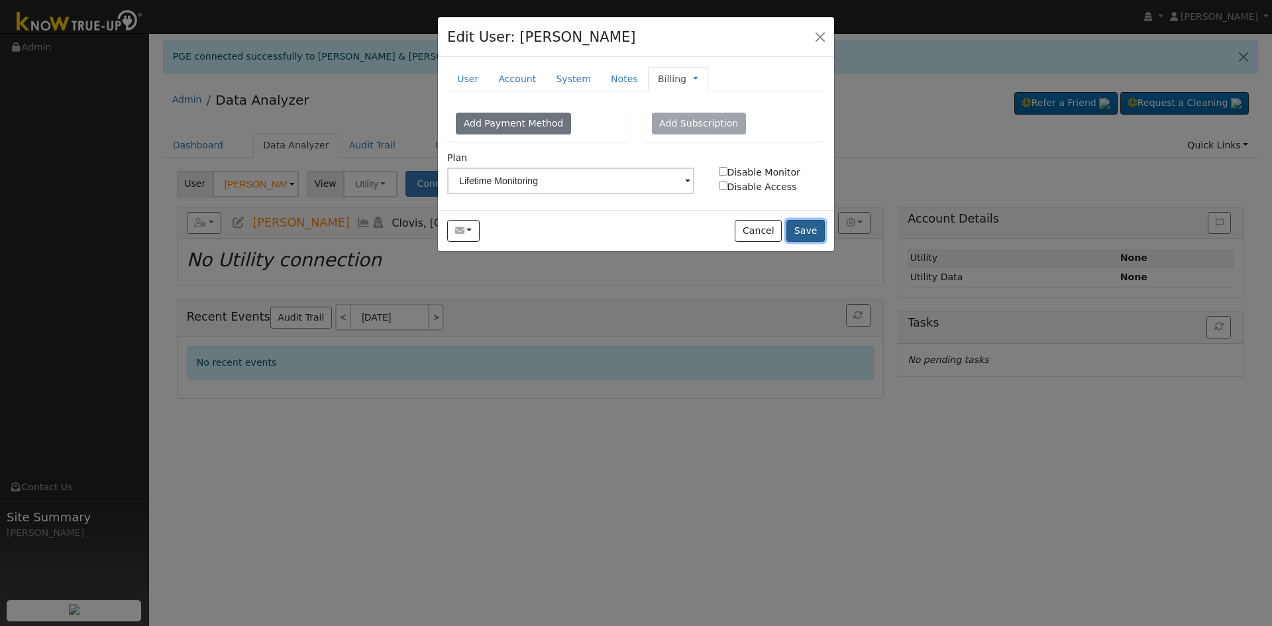
click at [813, 230] on button "Save" at bounding box center [805, 231] width 38 height 23
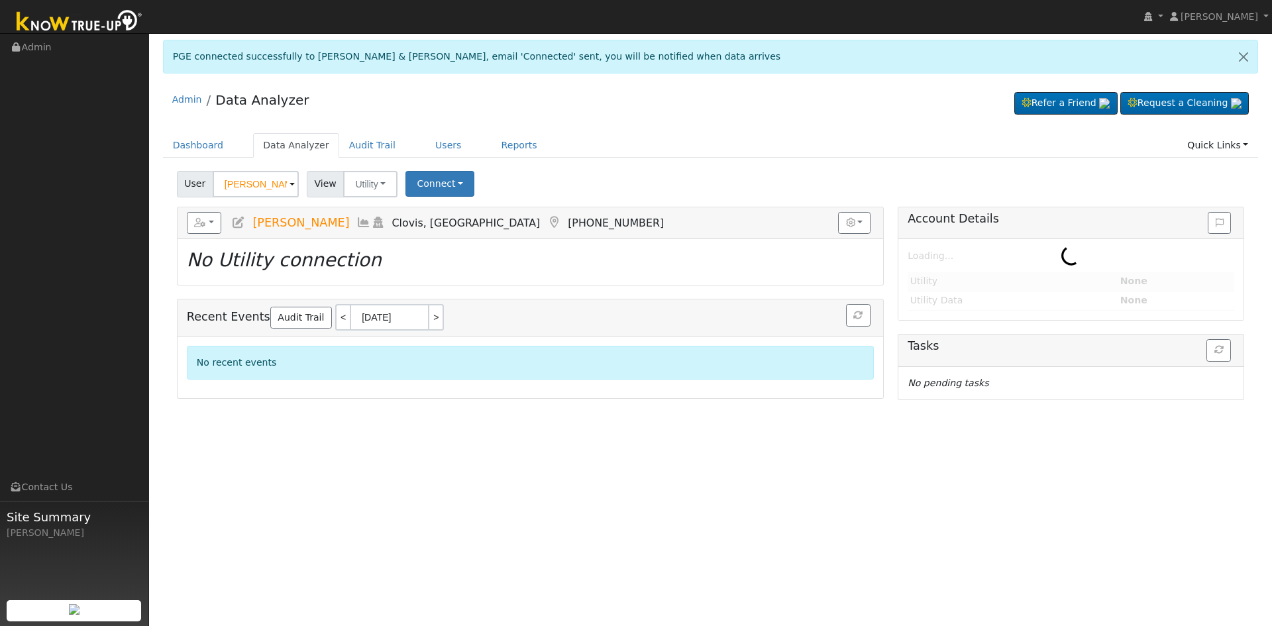
type input "[PERSON_NAME] & [PERSON_NAME]"
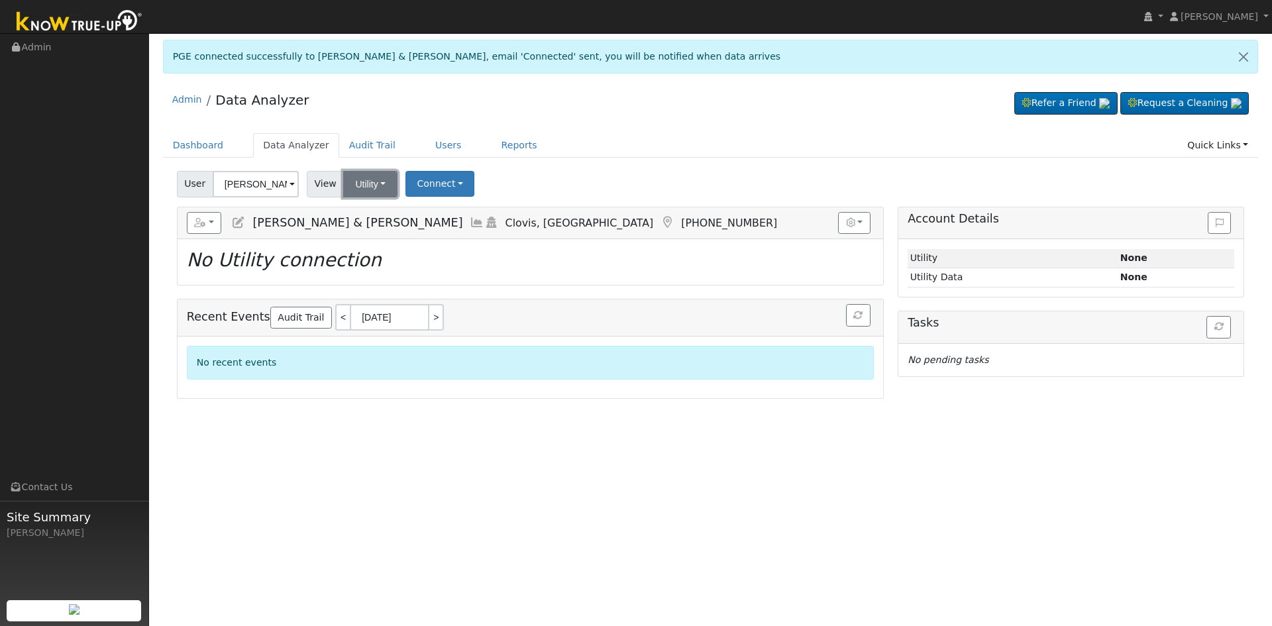
click at [376, 187] on button "Utility" at bounding box center [370, 184] width 54 height 26
click at [424, 186] on button "Connect" at bounding box center [439, 184] width 69 height 26
click at [468, 209] on link "Select a Provider" at bounding box center [458, 212] width 103 height 19
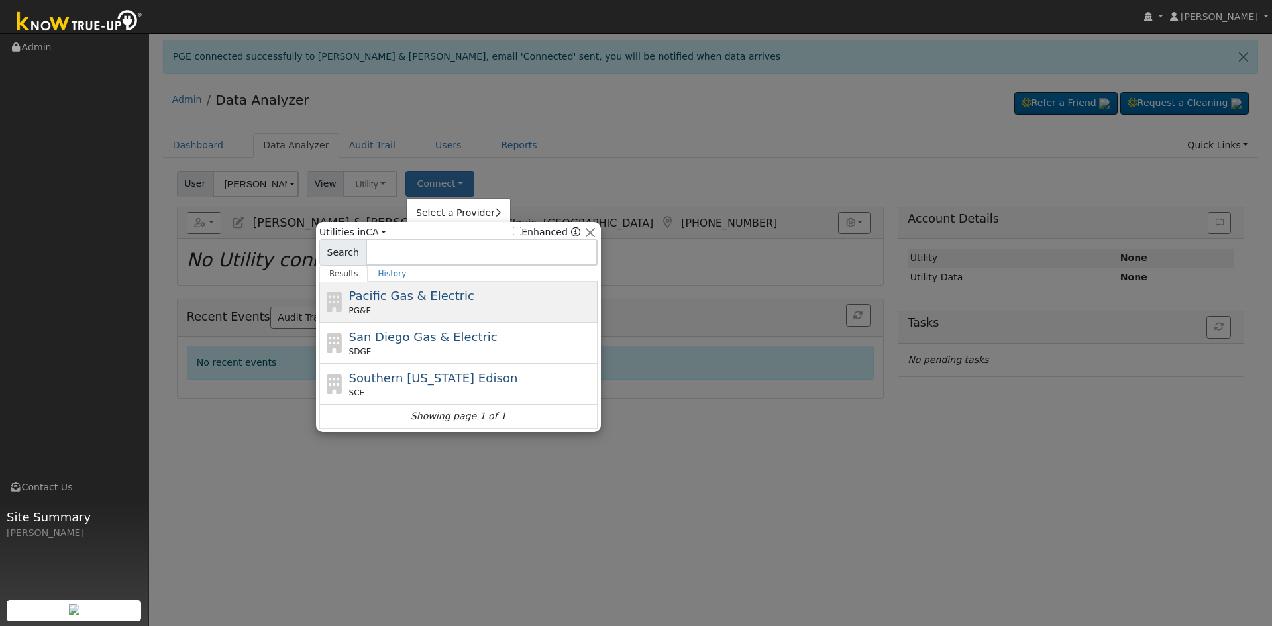
click at [398, 307] on div "PG&E" at bounding box center [472, 311] width 246 height 12
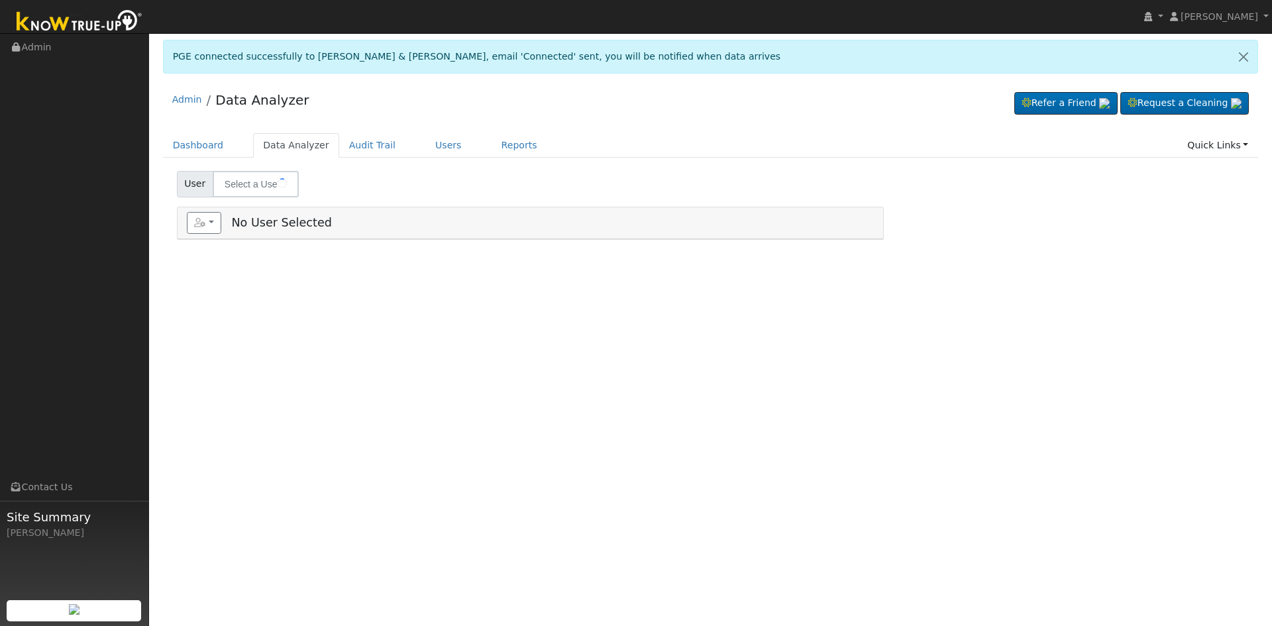
type input "[PERSON_NAME] & [PERSON_NAME]"
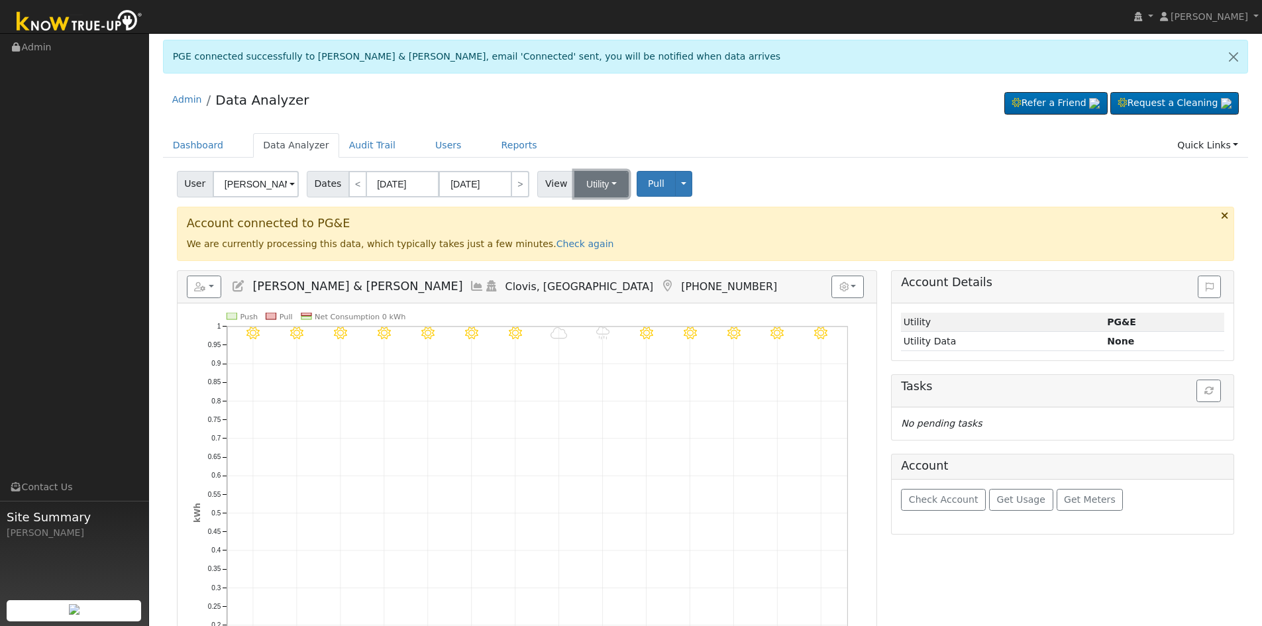
click at [586, 181] on button "Utility" at bounding box center [601, 184] width 54 height 26
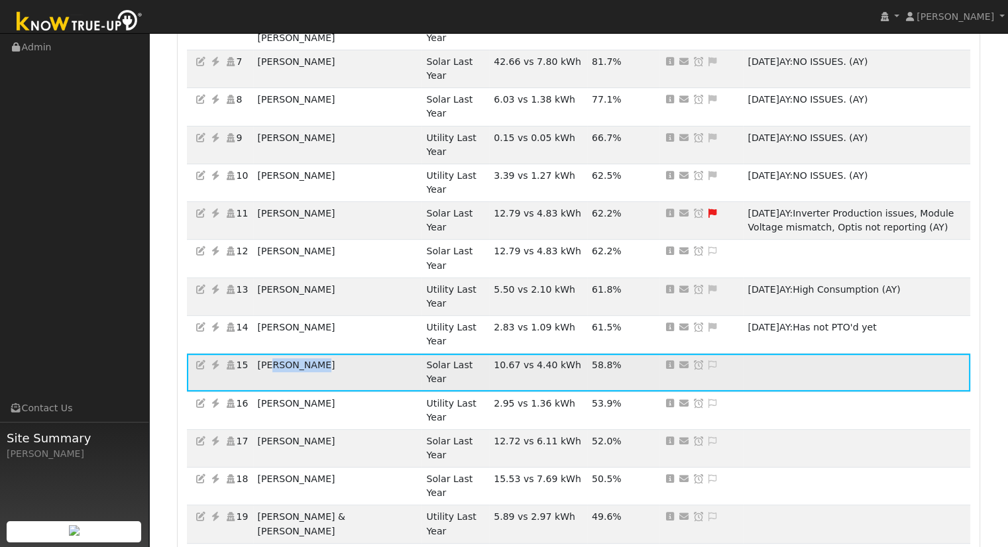
scroll to position [464, 0]
click at [215, 360] on icon at bounding box center [215, 364] width 12 height 9
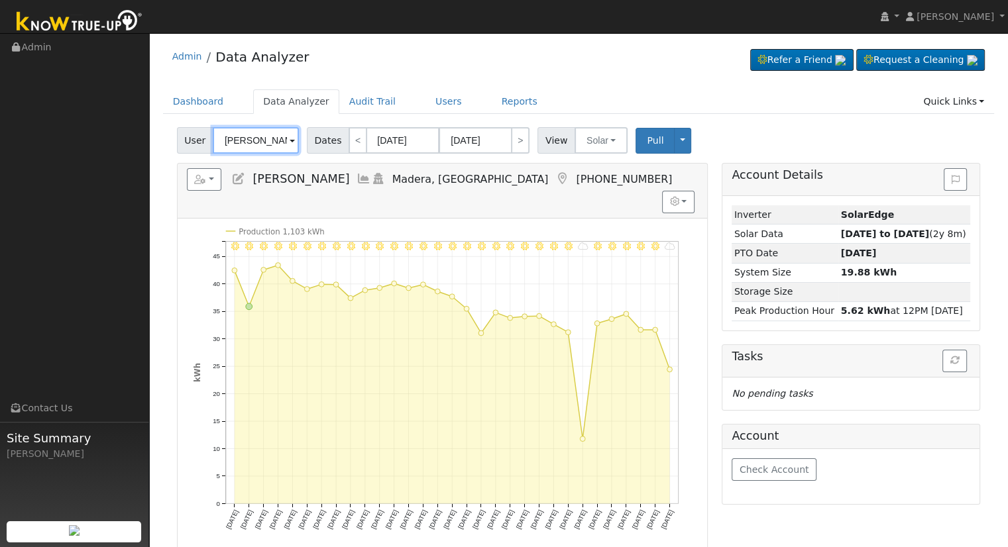
click at [276, 140] on input "[PERSON_NAME]" at bounding box center [256, 140] width 86 height 26
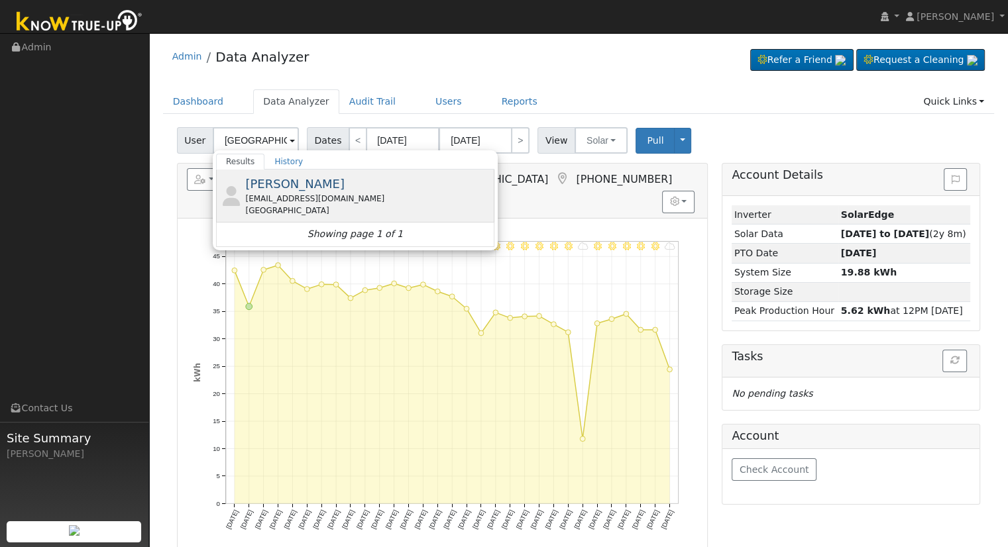
click at [303, 195] on div "[EMAIL_ADDRESS][DOMAIN_NAME]" at bounding box center [368, 199] width 246 height 12
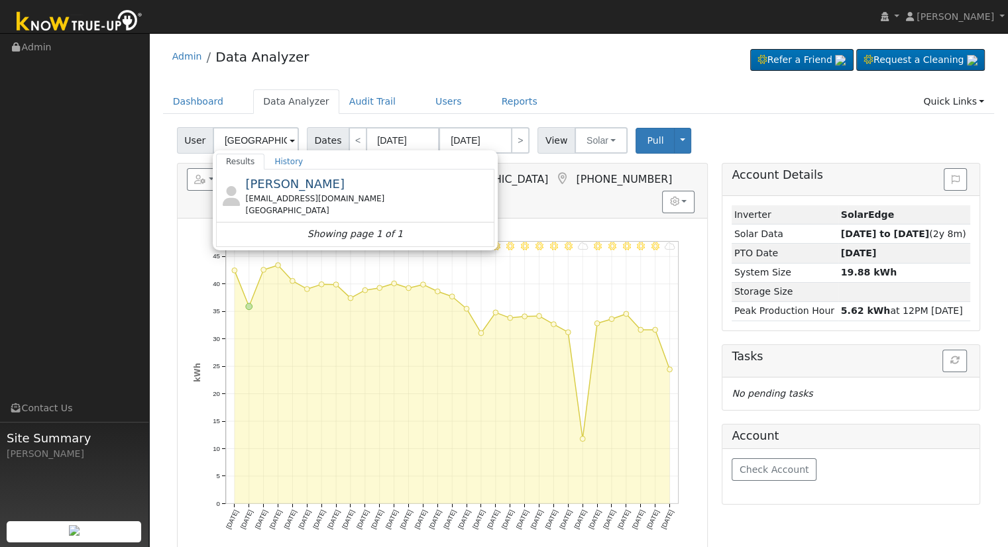
type input "[PERSON_NAME]"
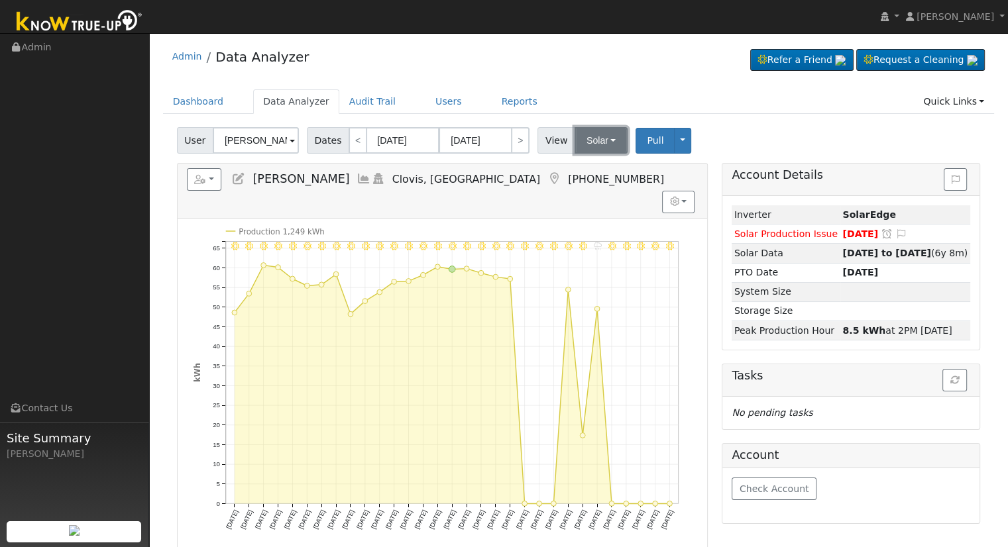
click at [598, 134] on button "Solar" at bounding box center [600, 140] width 53 height 26
click at [600, 168] on link "Utility" at bounding box center [618, 169] width 92 height 19
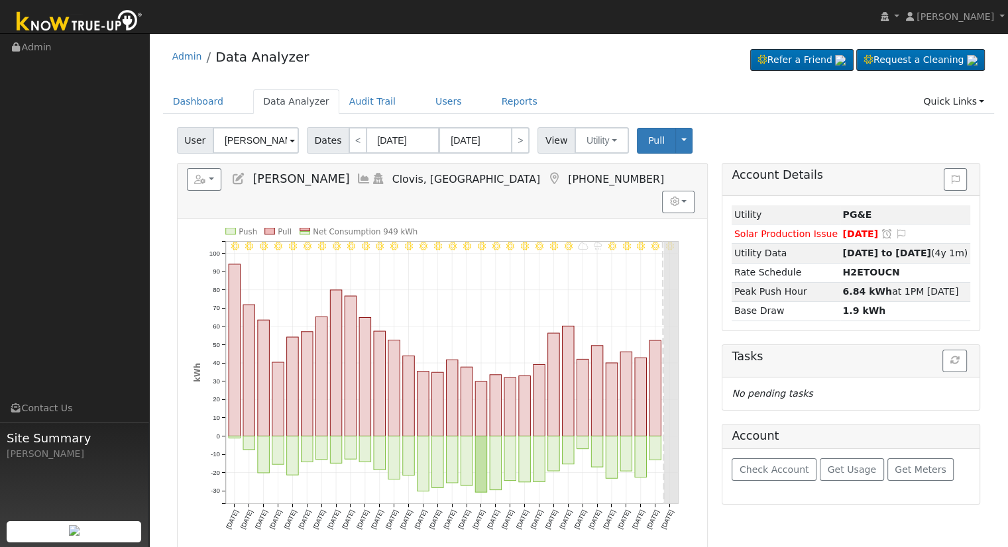
click at [232, 177] on icon at bounding box center [238, 179] width 15 height 12
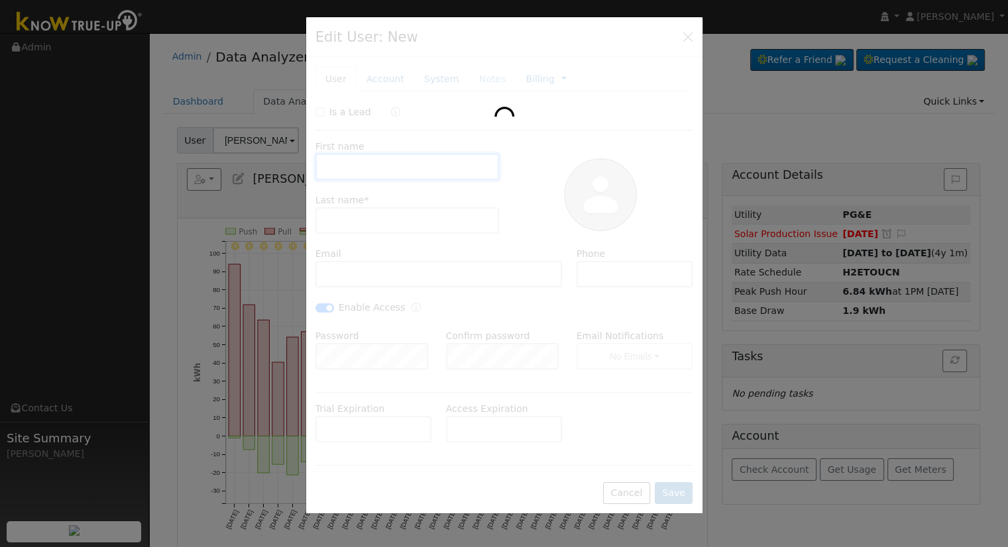
type input "Brady"
type input "Bernhoft"
type input "bbernhoft@midmark.com"
type input "209-712-0643"
checkbox input "true"
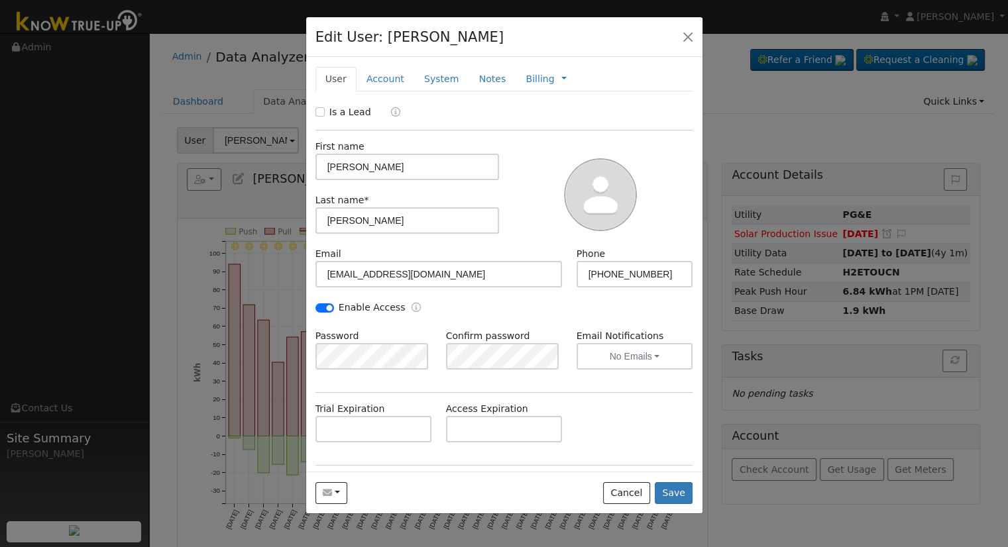
click at [185, 255] on div at bounding box center [504, 273] width 1008 height 547
click at [374, 82] on link "Account" at bounding box center [385, 79] width 58 height 25
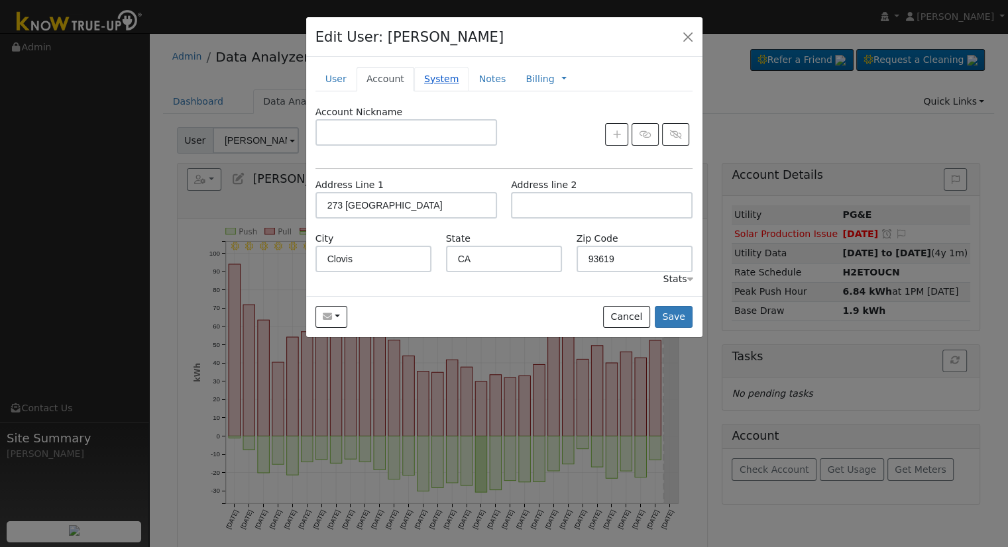
click at [421, 84] on link "System" at bounding box center [441, 79] width 55 height 25
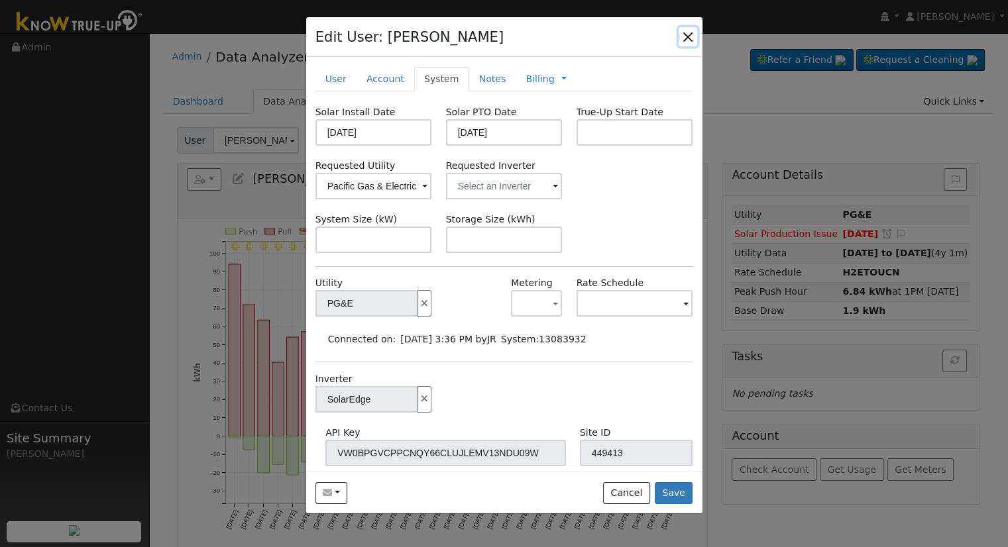
click at [682, 38] on button "button" at bounding box center [687, 36] width 19 height 19
